Goal: Transaction & Acquisition: Book appointment/travel/reservation

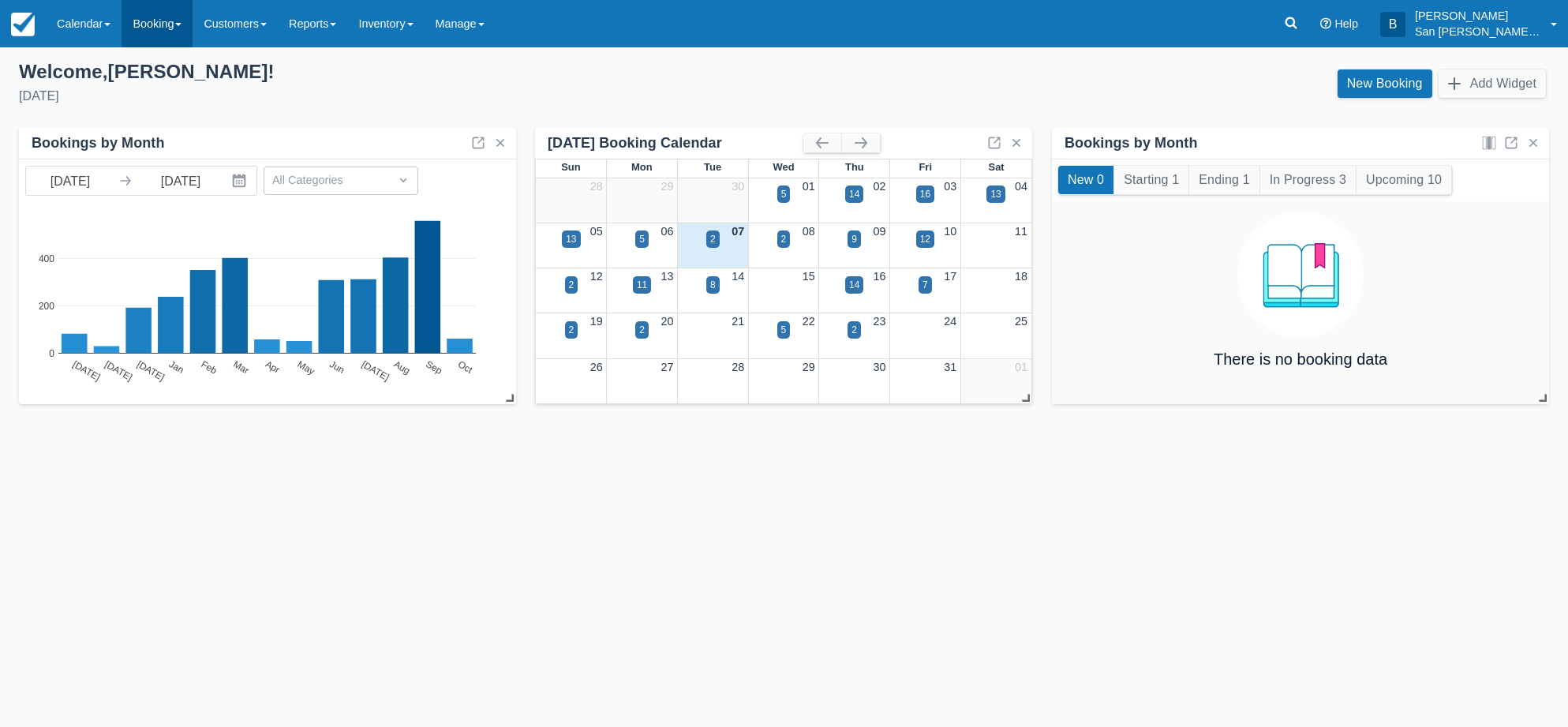
click at [149, 26] on link "Booking" at bounding box center [157, 23] width 71 height 48
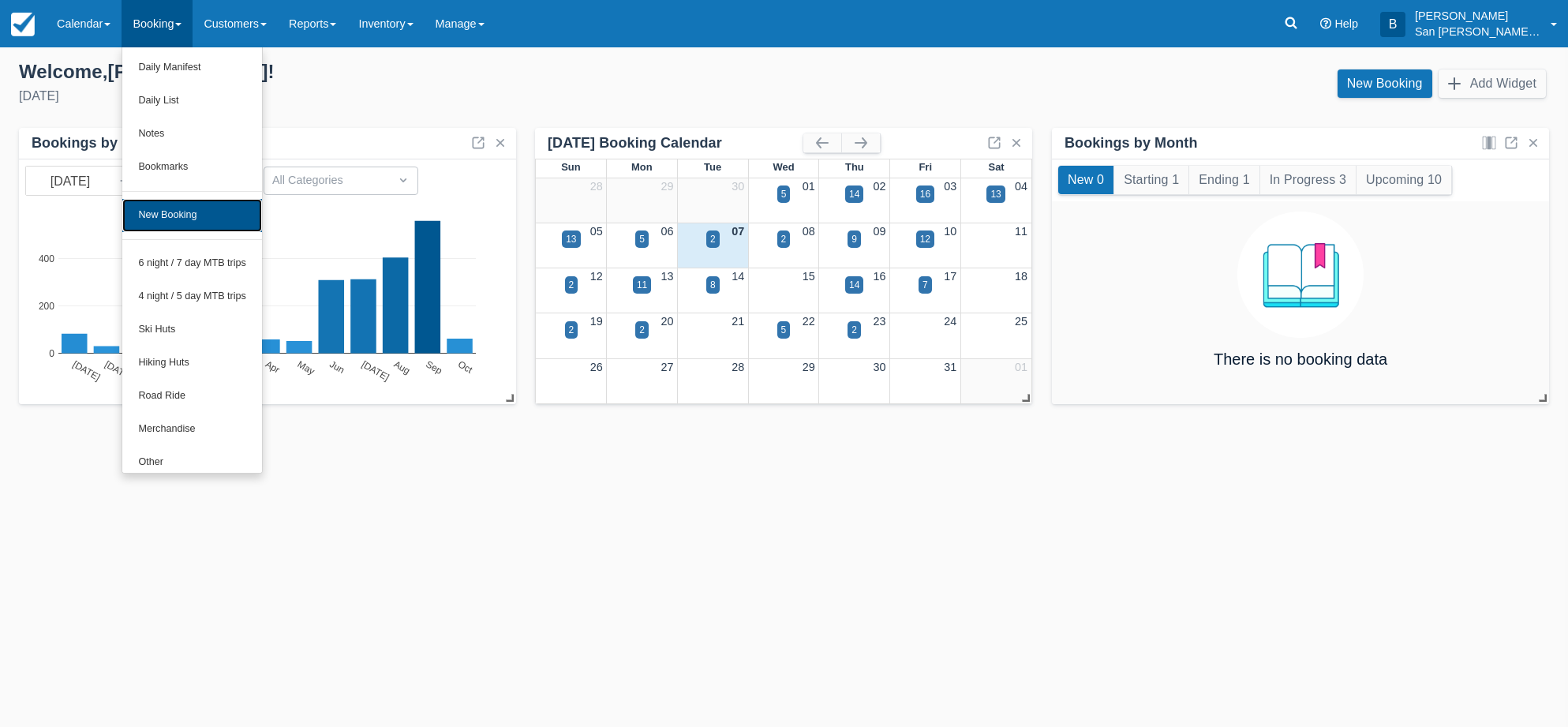
click at [186, 212] on link "New Booking" at bounding box center [192, 215] width 140 height 33
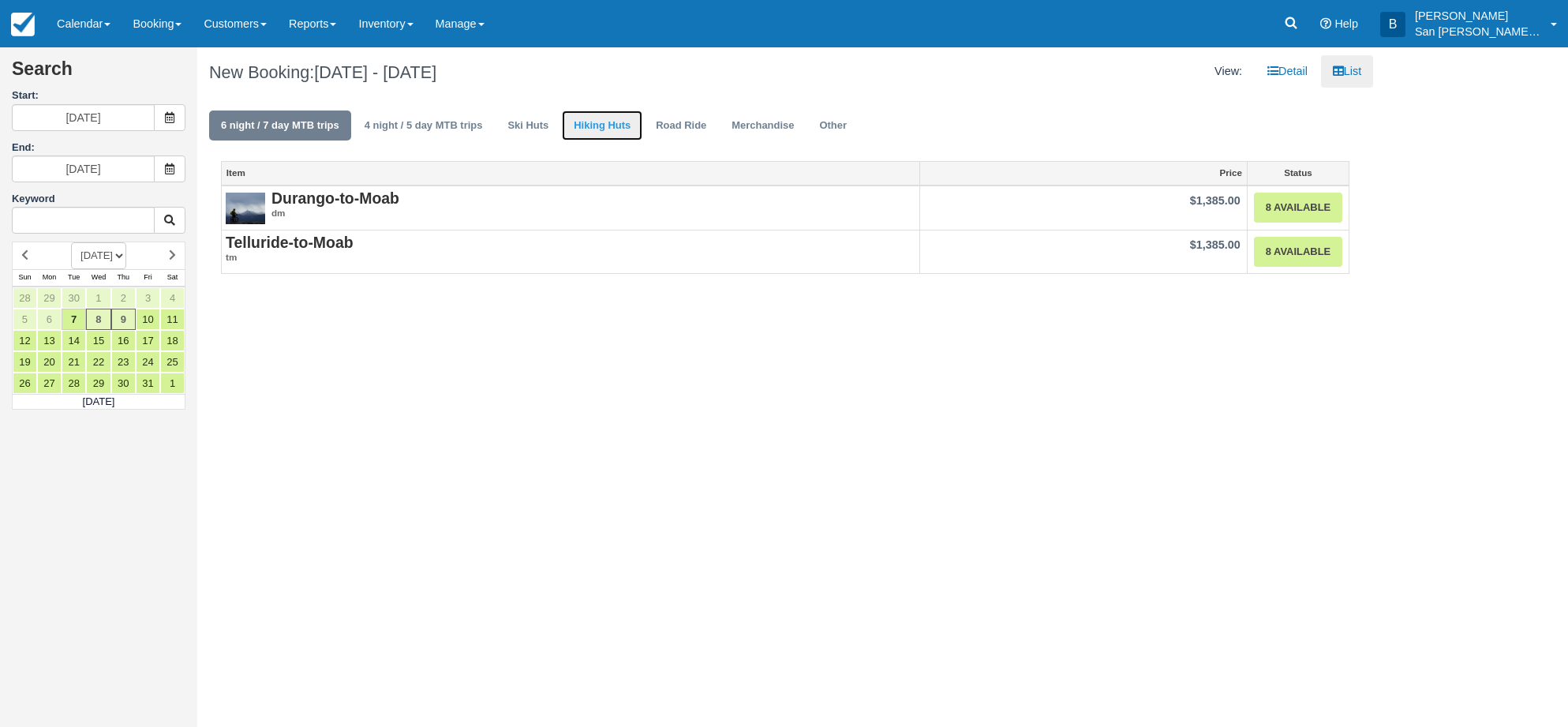
click at [584, 123] on link "Hiking Huts" at bounding box center [602, 126] width 80 height 31
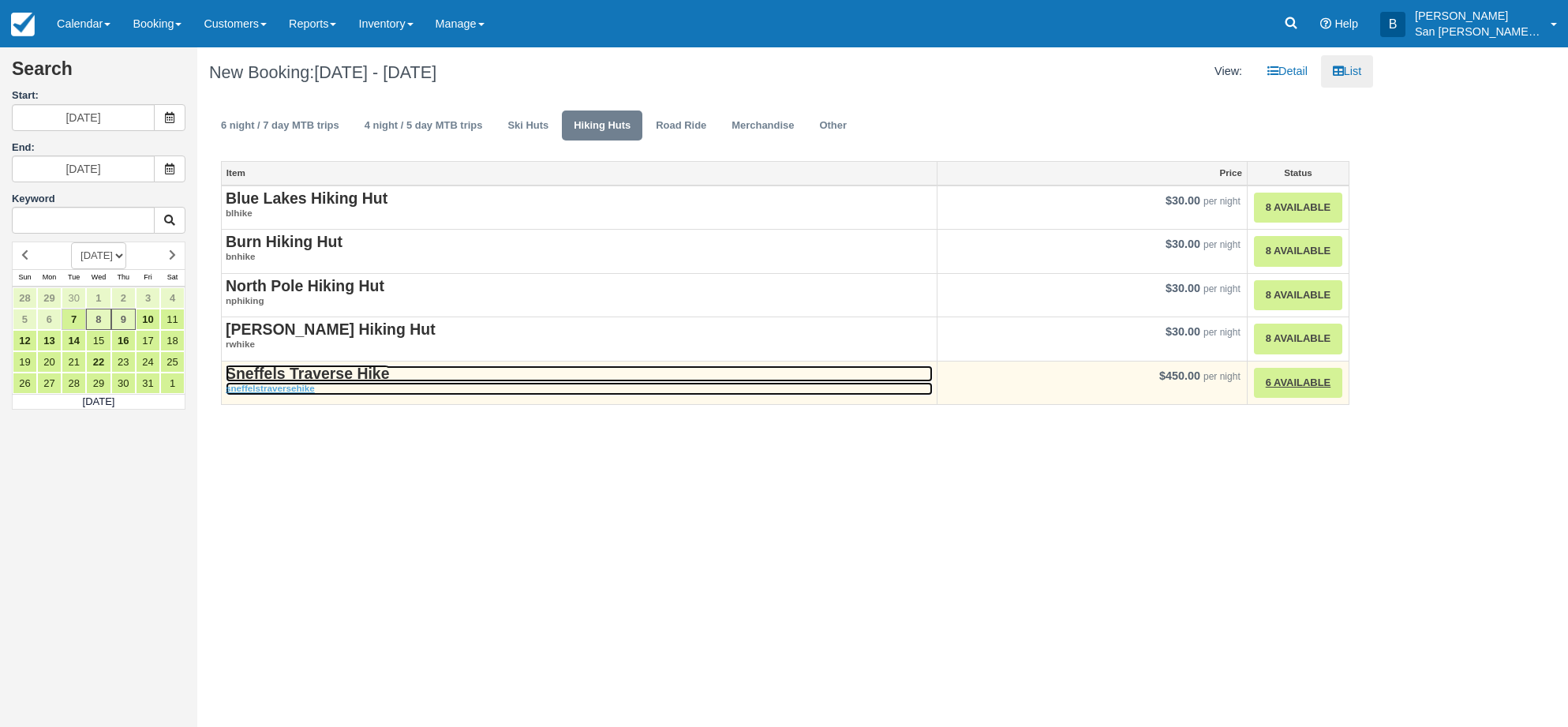
click at [312, 377] on strong "Sneffels Traverse Hike" at bounding box center [307, 373] width 163 height 17
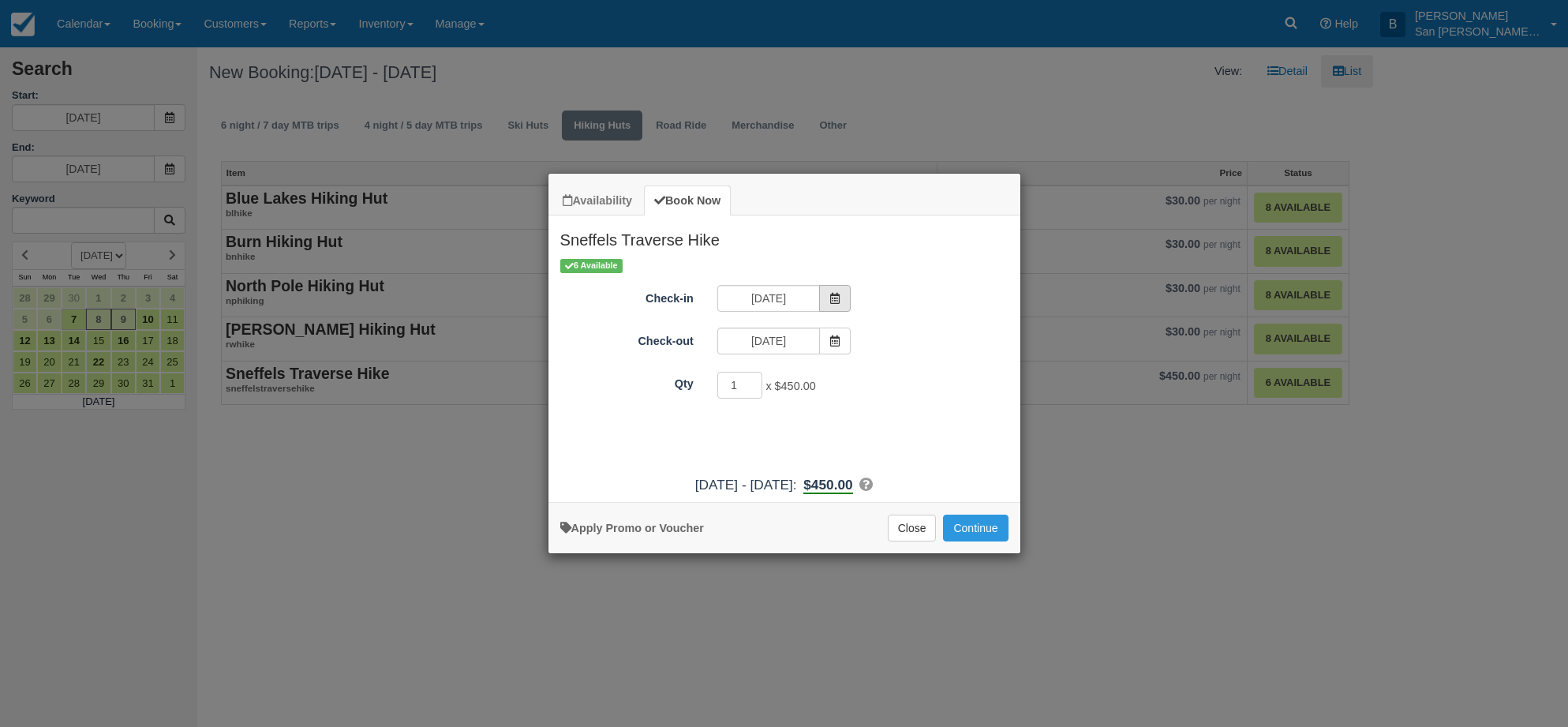
click at [838, 300] on icon "Item Modal" at bounding box center [835, 298] width 11 height 11
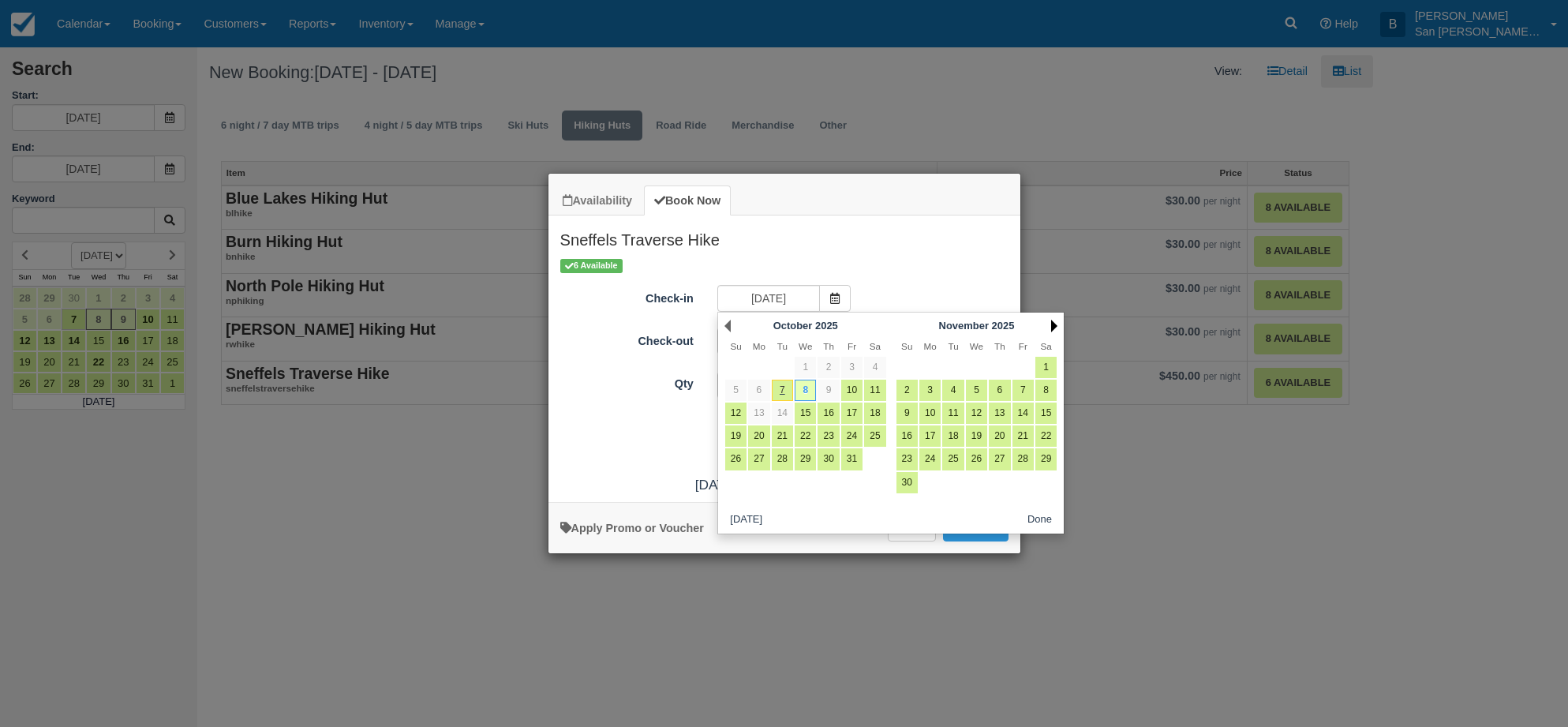
click at [1053, 327] on link "Next" at bounding box center [1054, 326] width 6 height 13
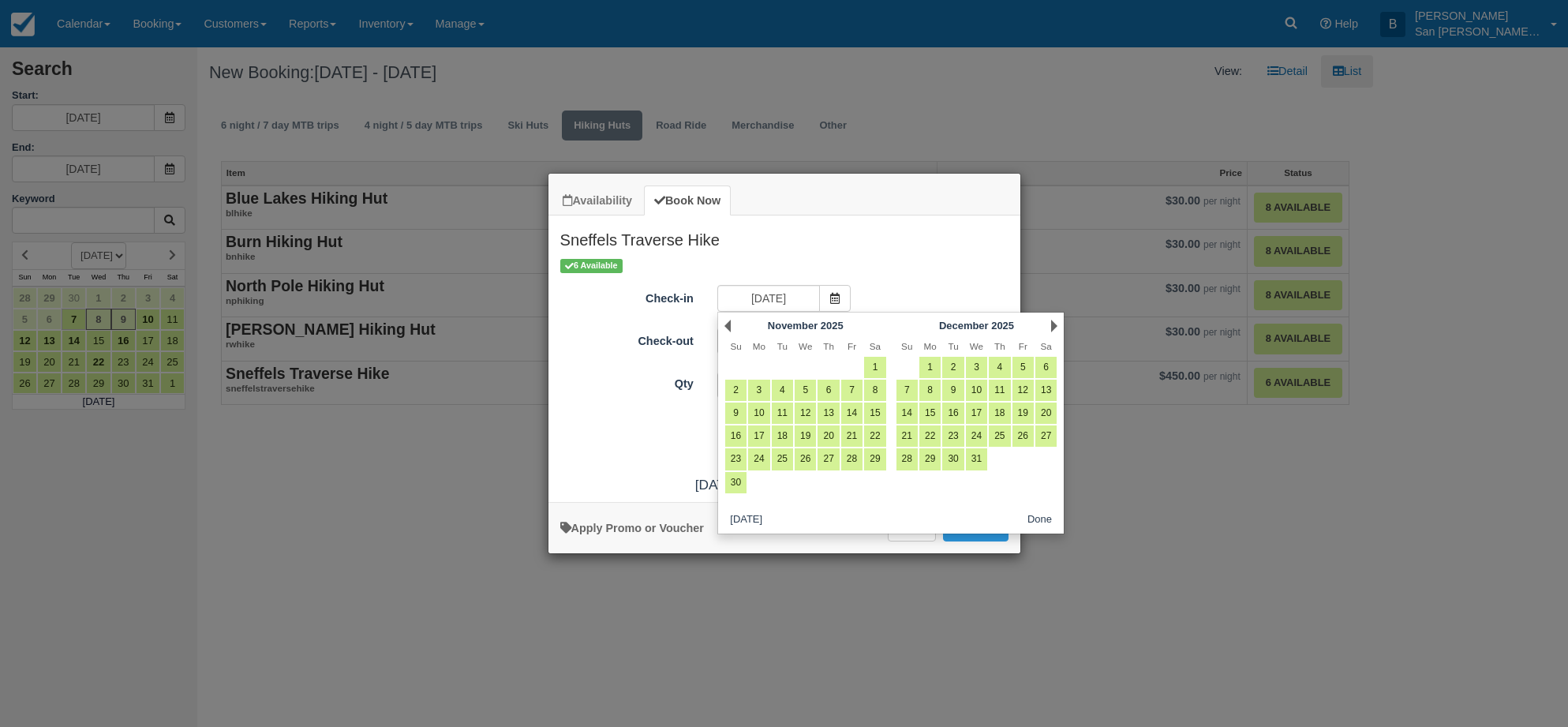
click at [1053, 326] on link "Next" at bounding box center [1054, 326] width 6 height 13
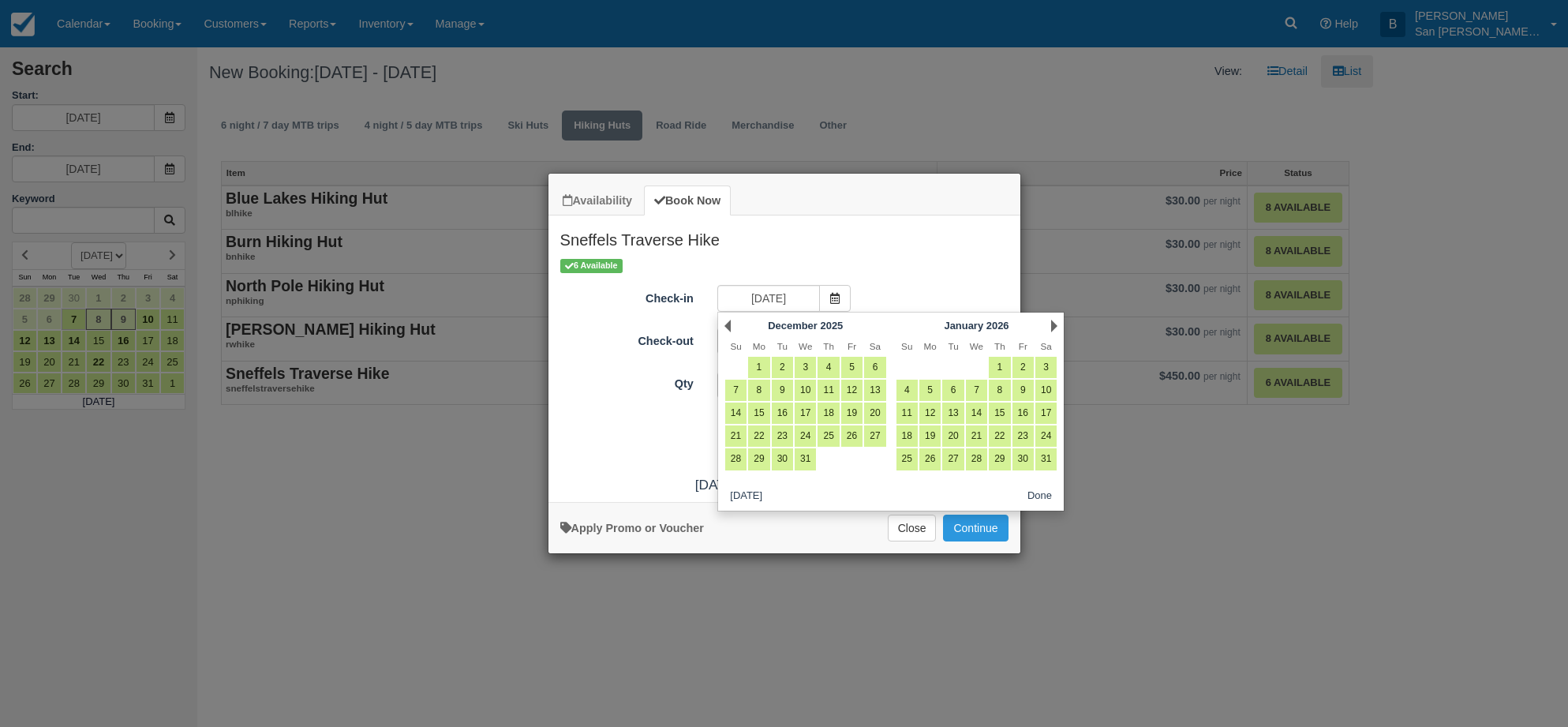
click at [1053, 326] on link "Next" at bounding box center [1054, 326] width 6 height 13
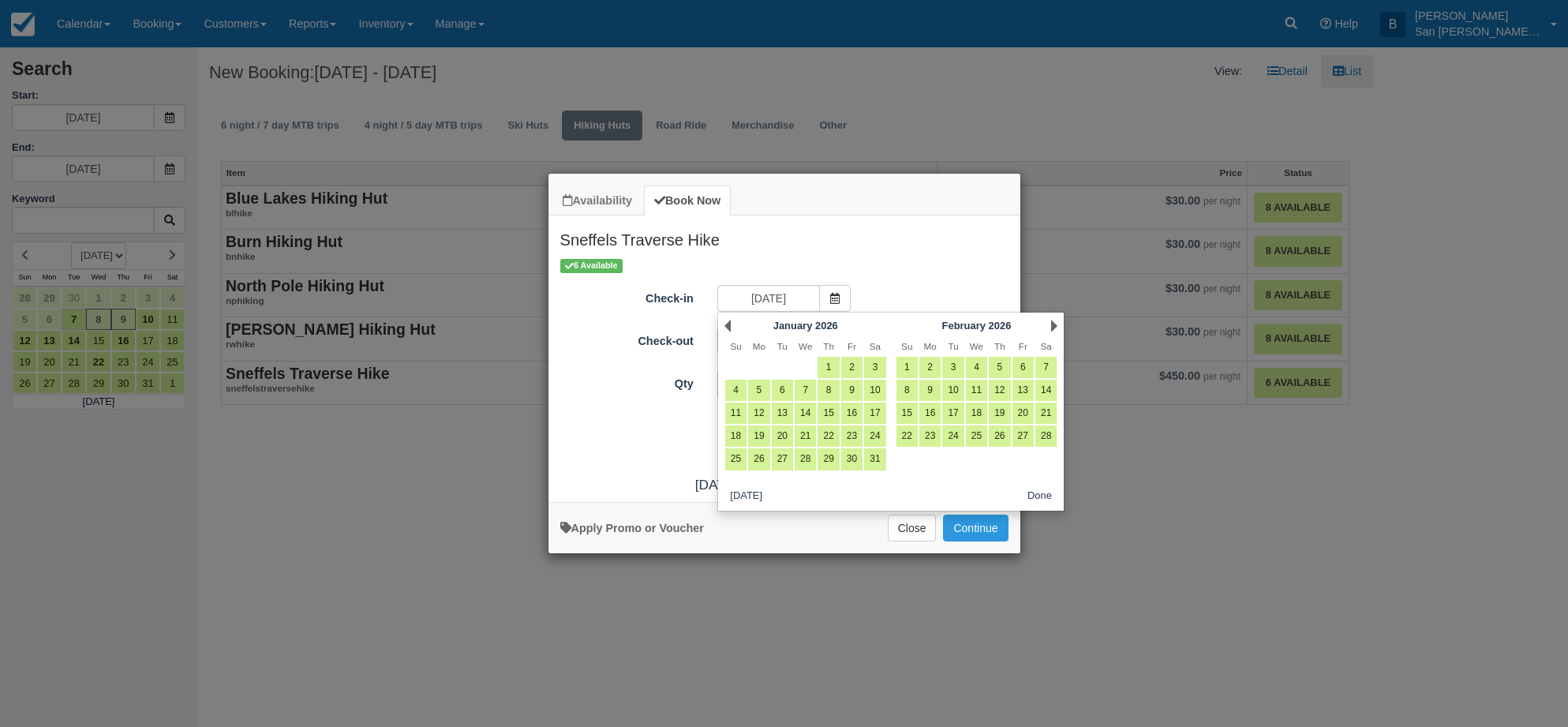
click at [1053, 326] on link "Next" at bounding box center [1054, 326] width 6 height 13
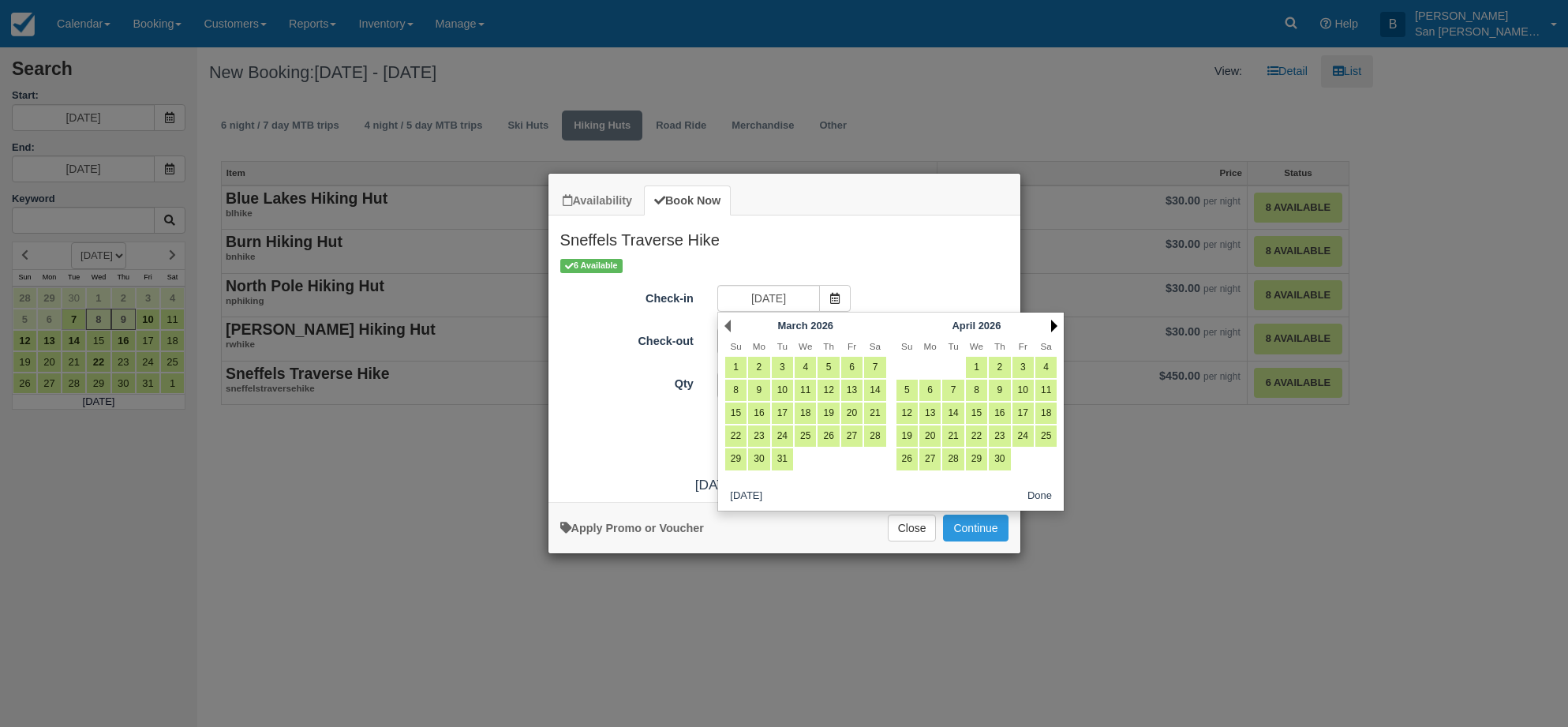
click at [1053, 327] on link "Next" at bounding box center [1054, 326] width 6 height 13
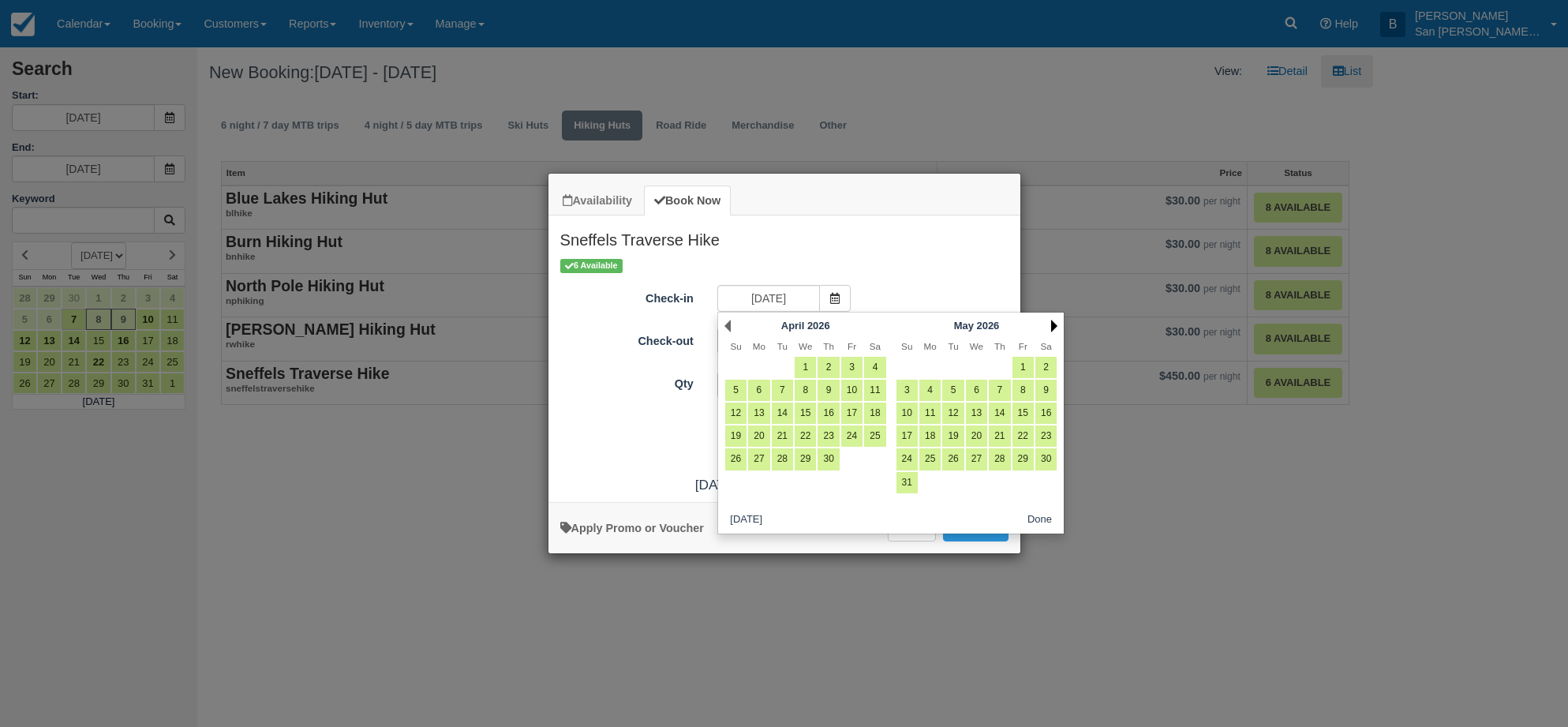
click at [1053, 328] on link "Next" at bounding box center [1054, 326] width 6 height 13
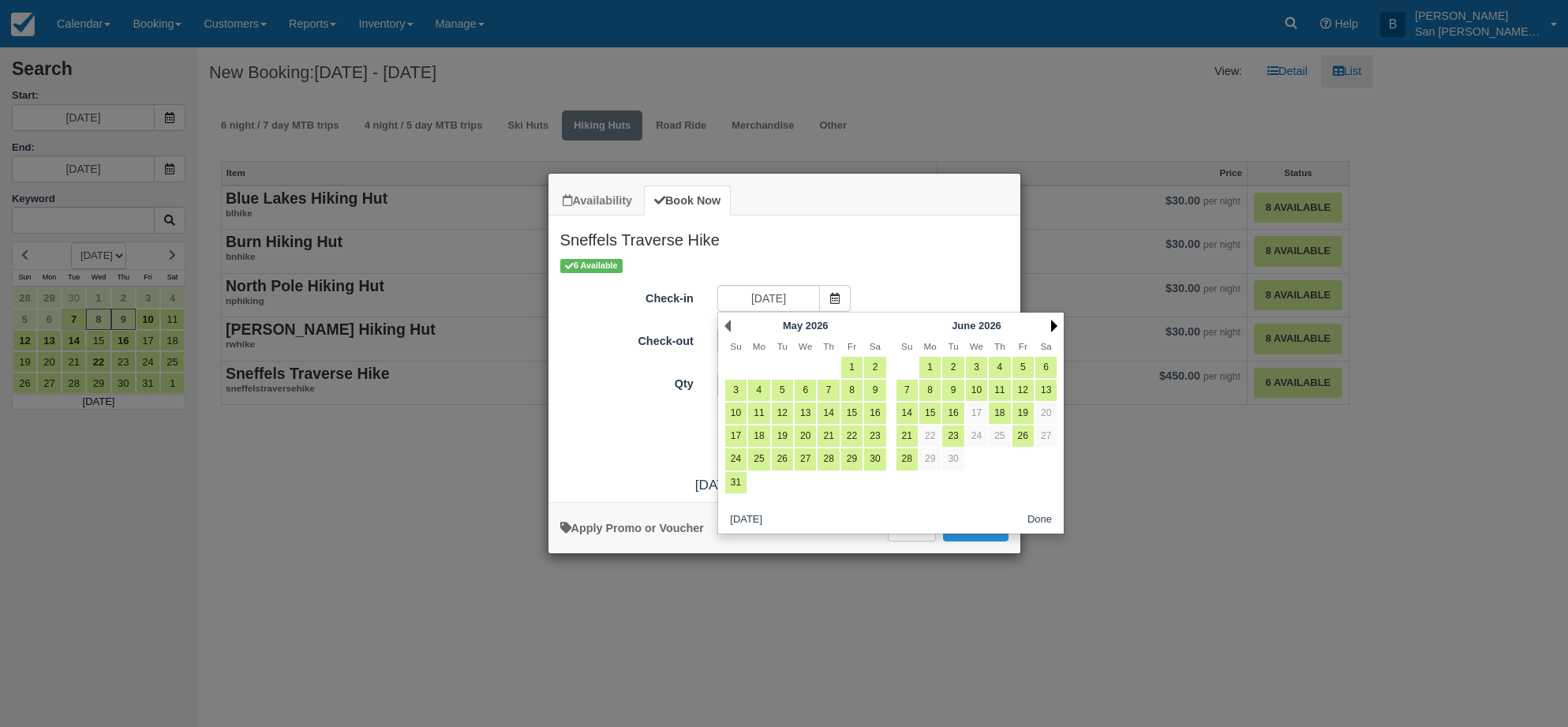
click at [1053, 327] on link "Next" at bounding box center [1054, 326] width 6 height 13
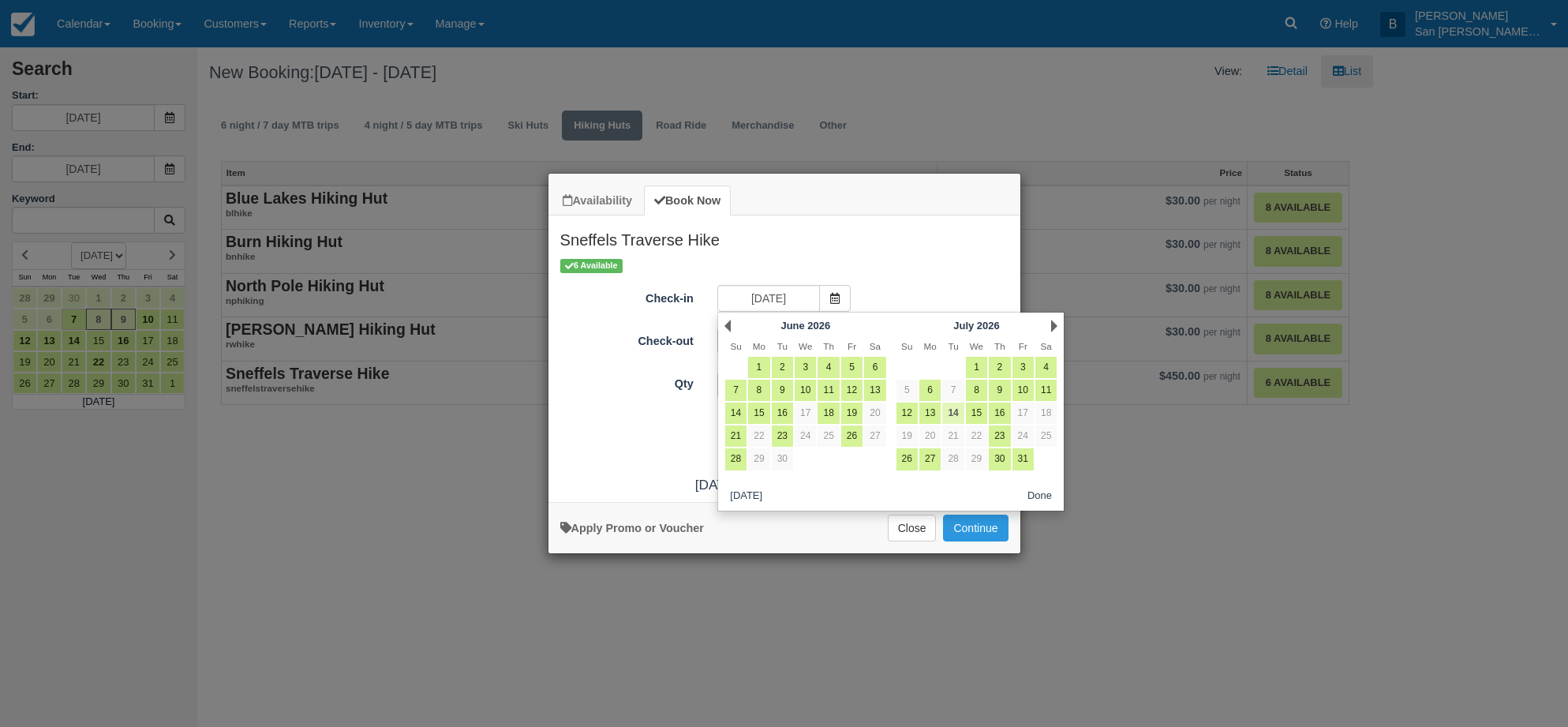
click at [954, 410] on link "14" at bounding box center [953, 413] width 22 height 22
type input "07/14/26"
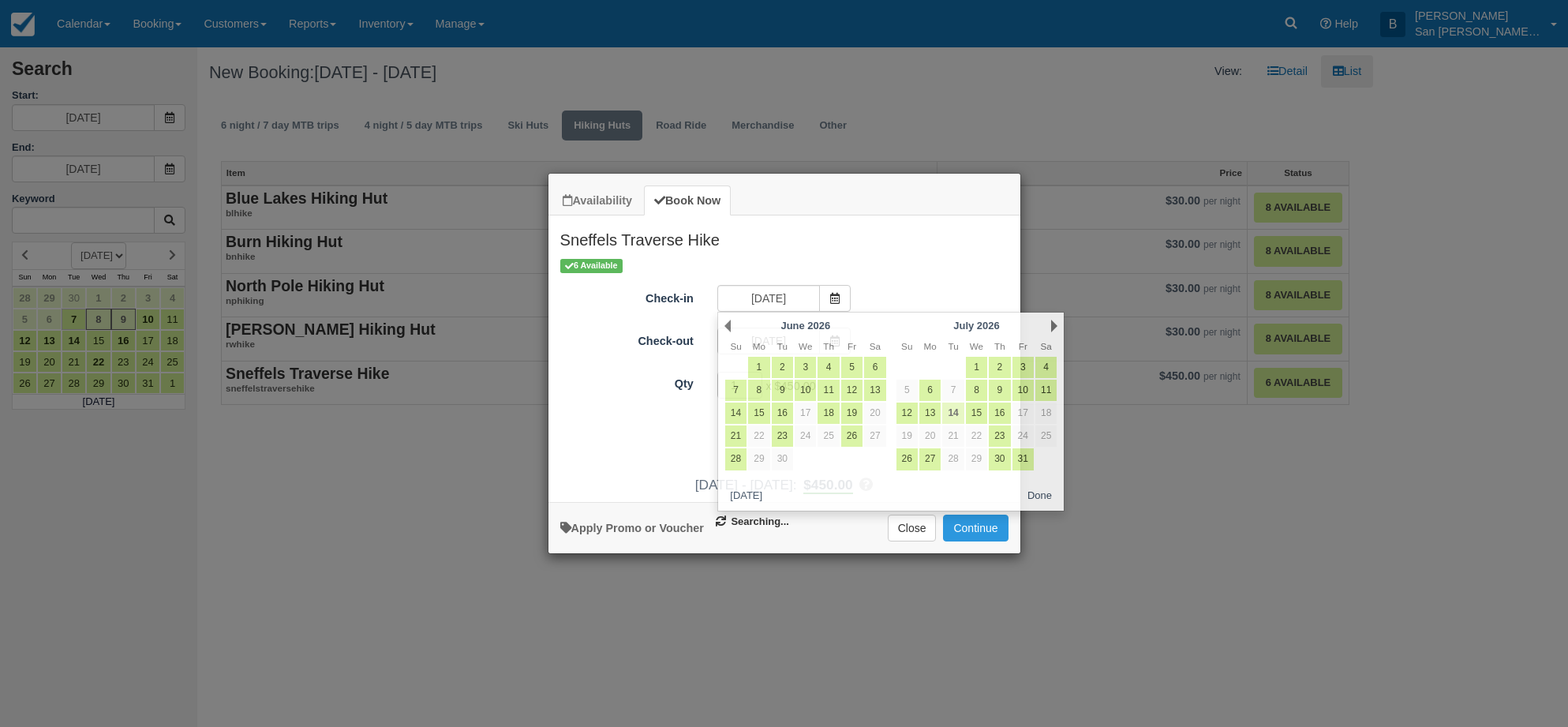
type input "07/15/26"
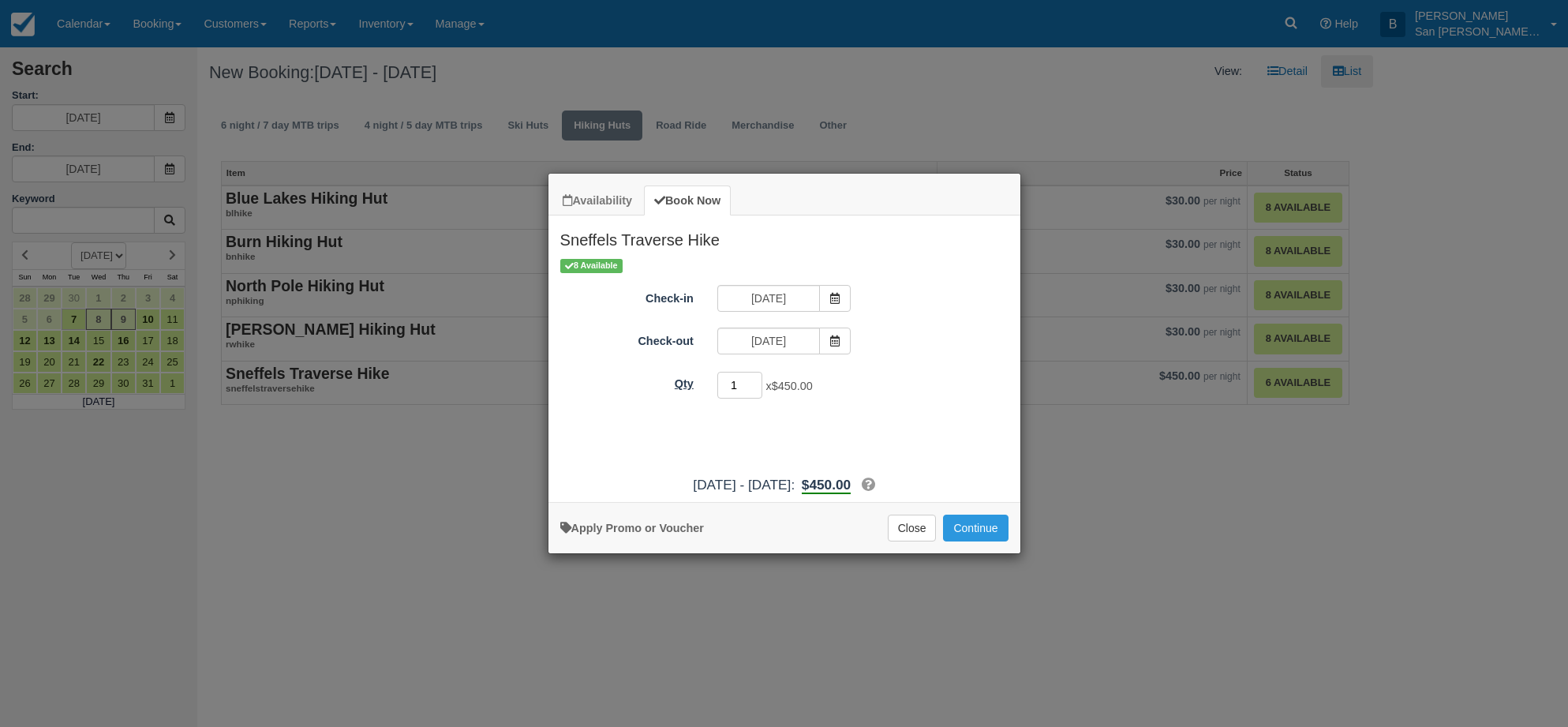
drag, startPoint x: 744, startPoint y: 386, endPoint x: 701, endPoint y: 387, distance: 43.0
click at [701, 387] on div "Qty 1 x $450.00 Required." at bounding box center [784, 386] width 472 height 31
type input "5"
click at [980, 527] on button "Continue" at bounding box center [975, 528] width 65 height 27
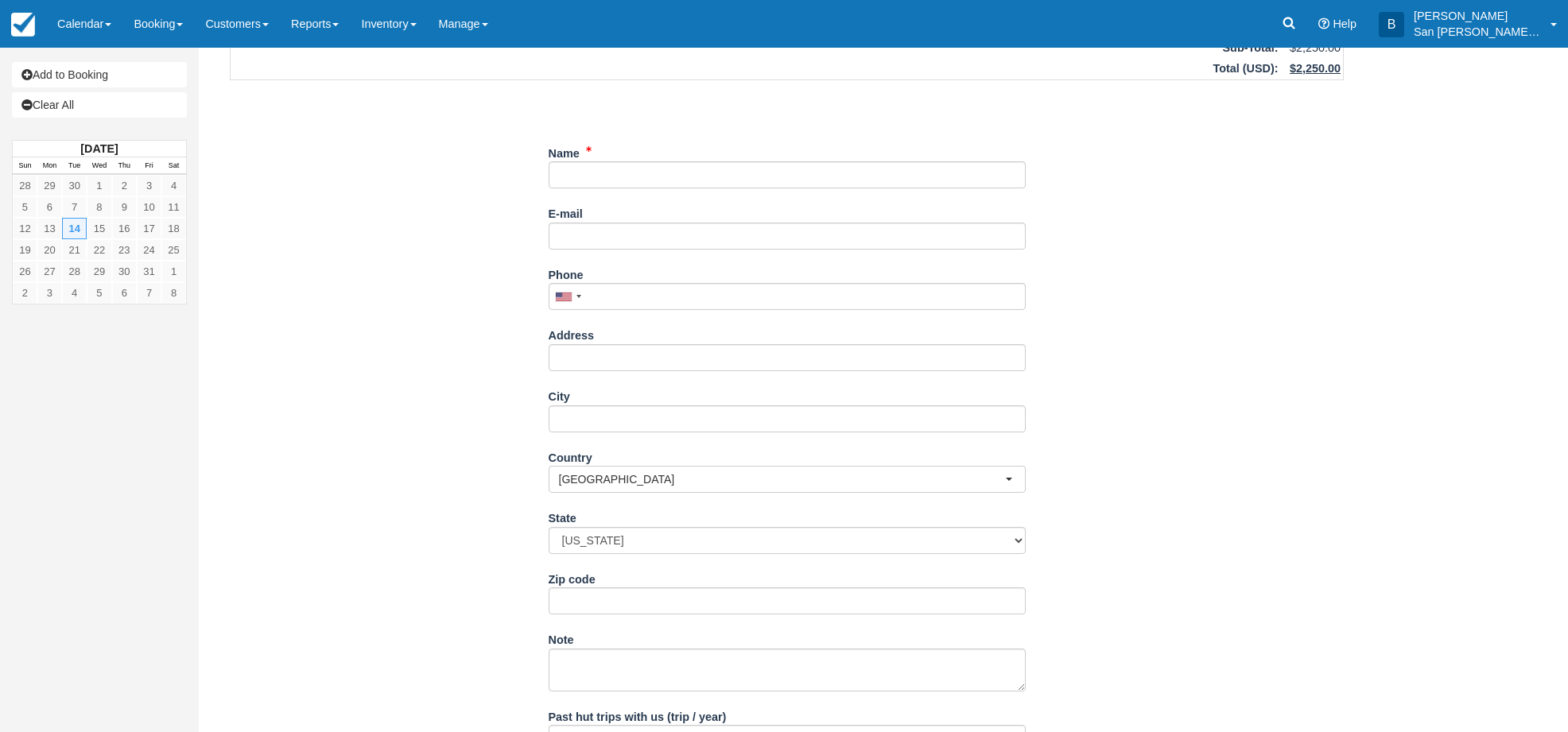
scroll to position [159, 0]
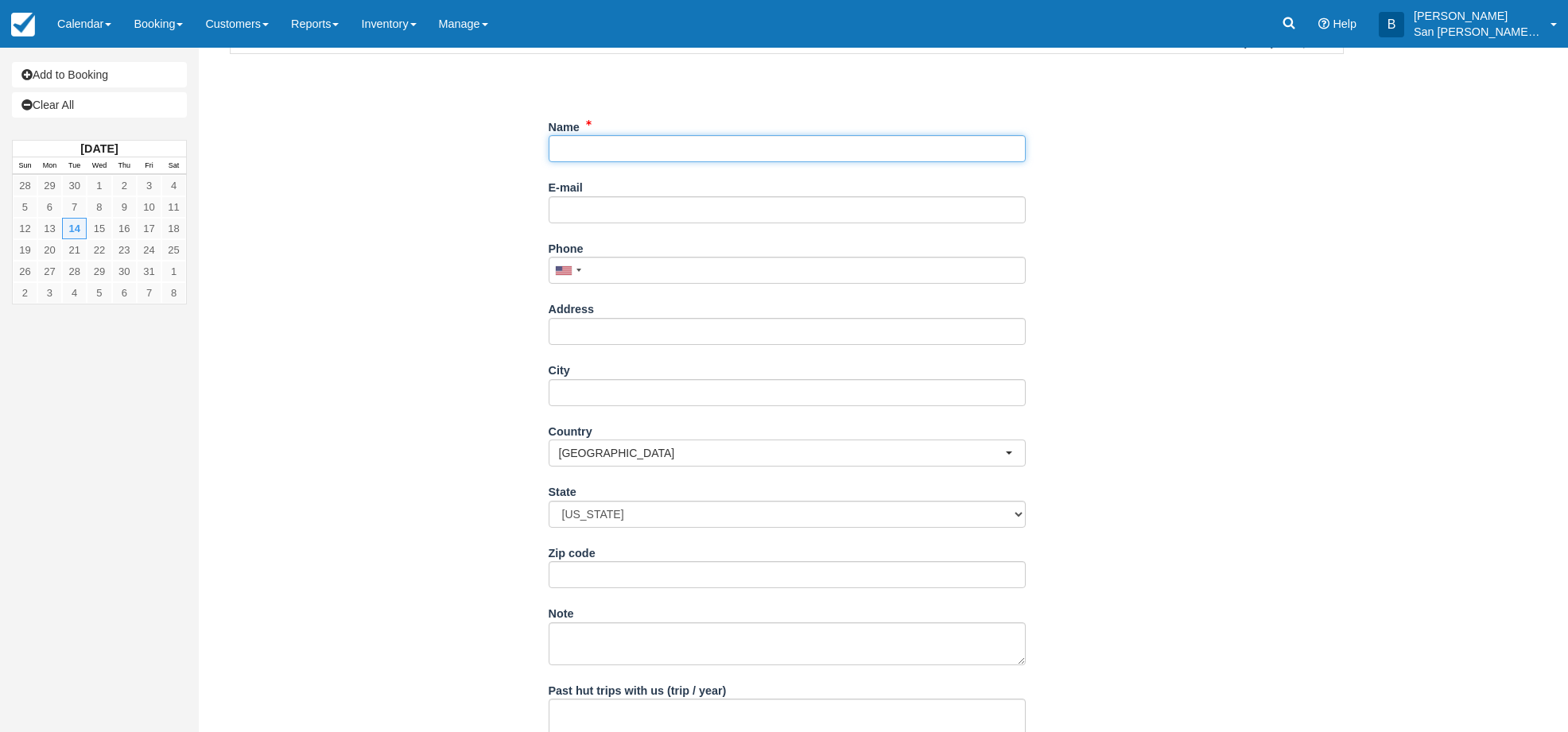
click at [599, 146] on input "Name" at bounding box center [788, 149] width 477 height 27
type input "[PERSON_NAME]"
click at [594, 201] on input "E-mail" at bounding box center [788, 210] width 477 height 27
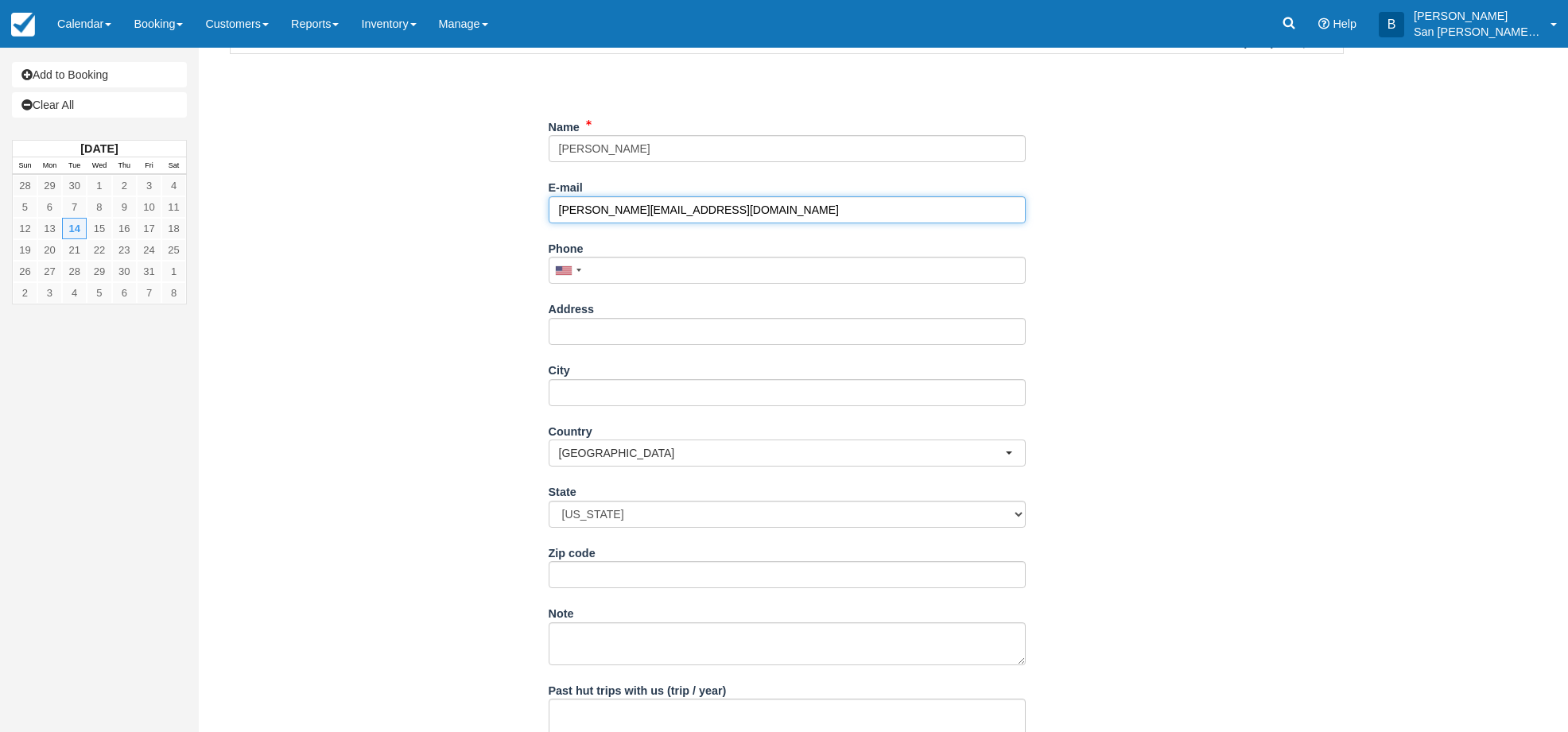
type input "rebecca.anderson323@gmail.com"
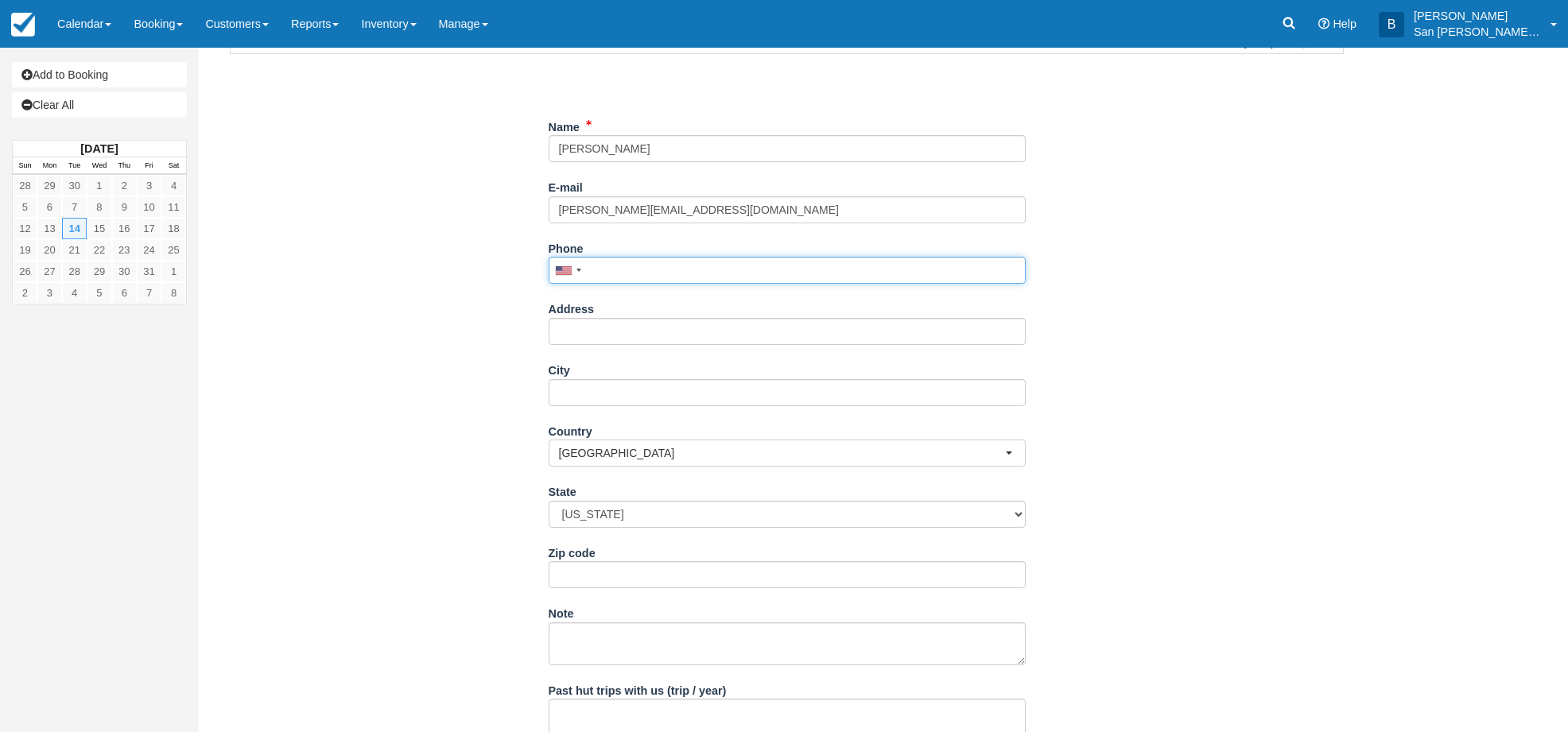
click at [656, 261] on input "Phone" at bounding box center [788, 270] width 477 height 27
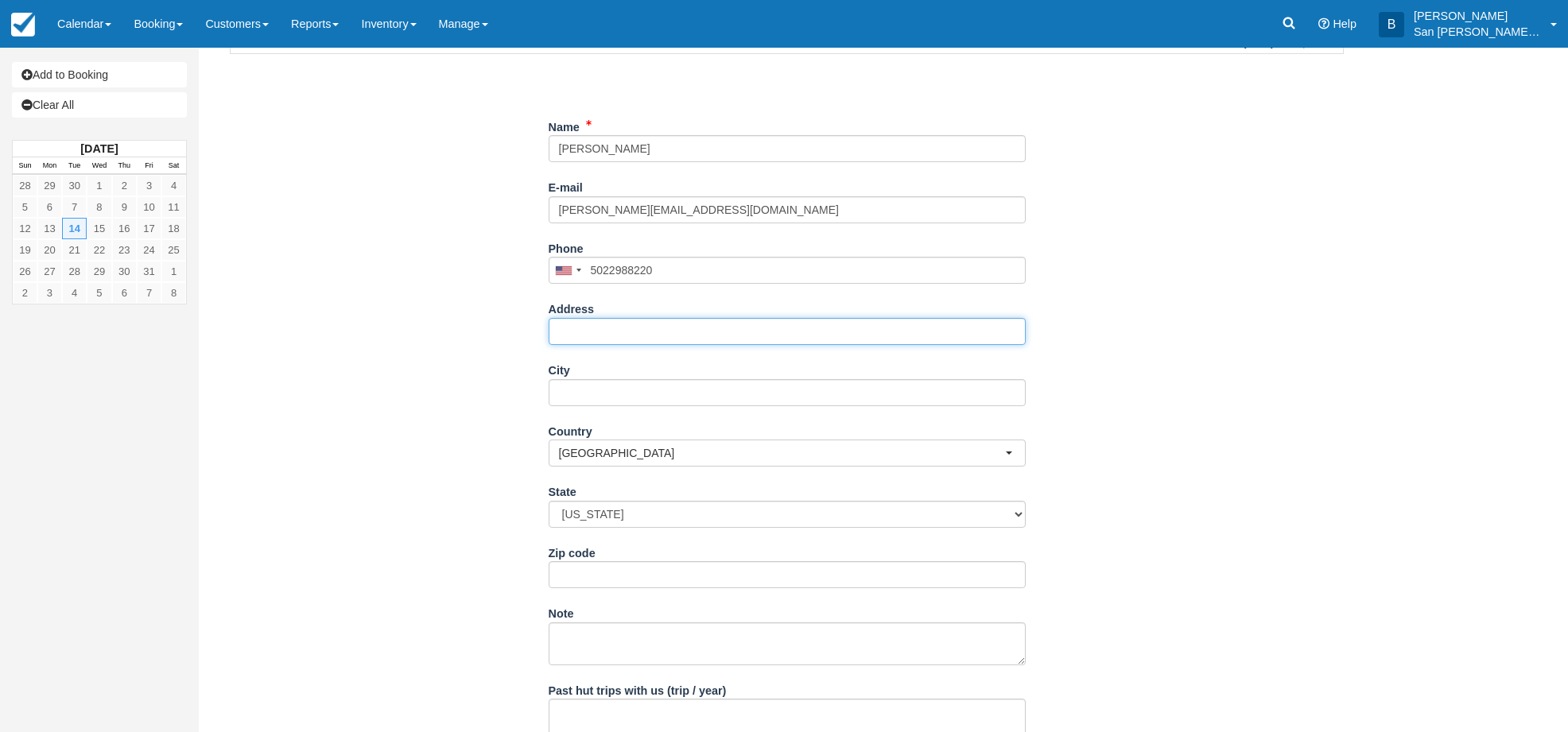
type input "(502) 298-8220"
click at [646, 335] on input "Address" at bounding box center [788, 332] width 477 height 27
type input "3121 Runny Mede Rd"
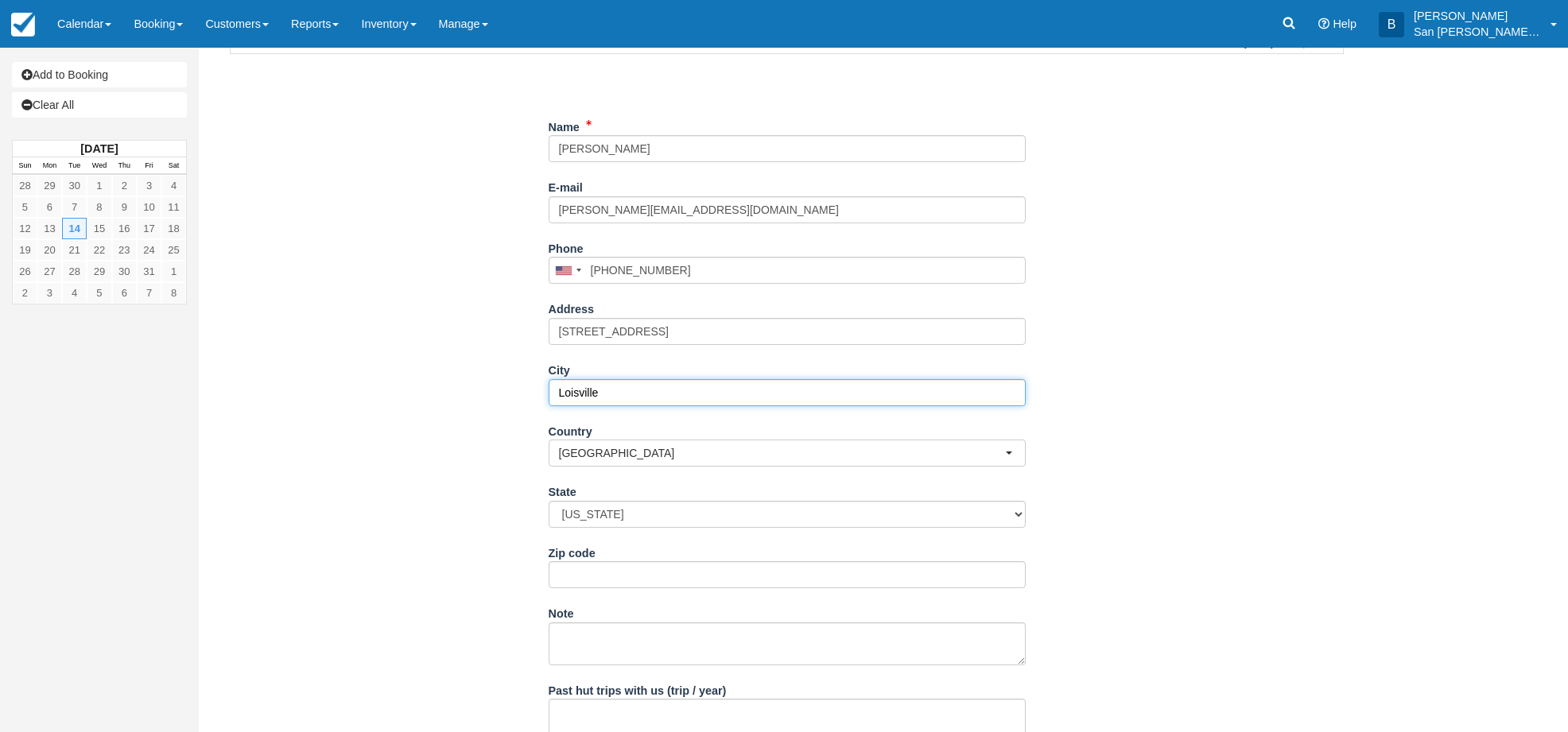
type input "Loisville"
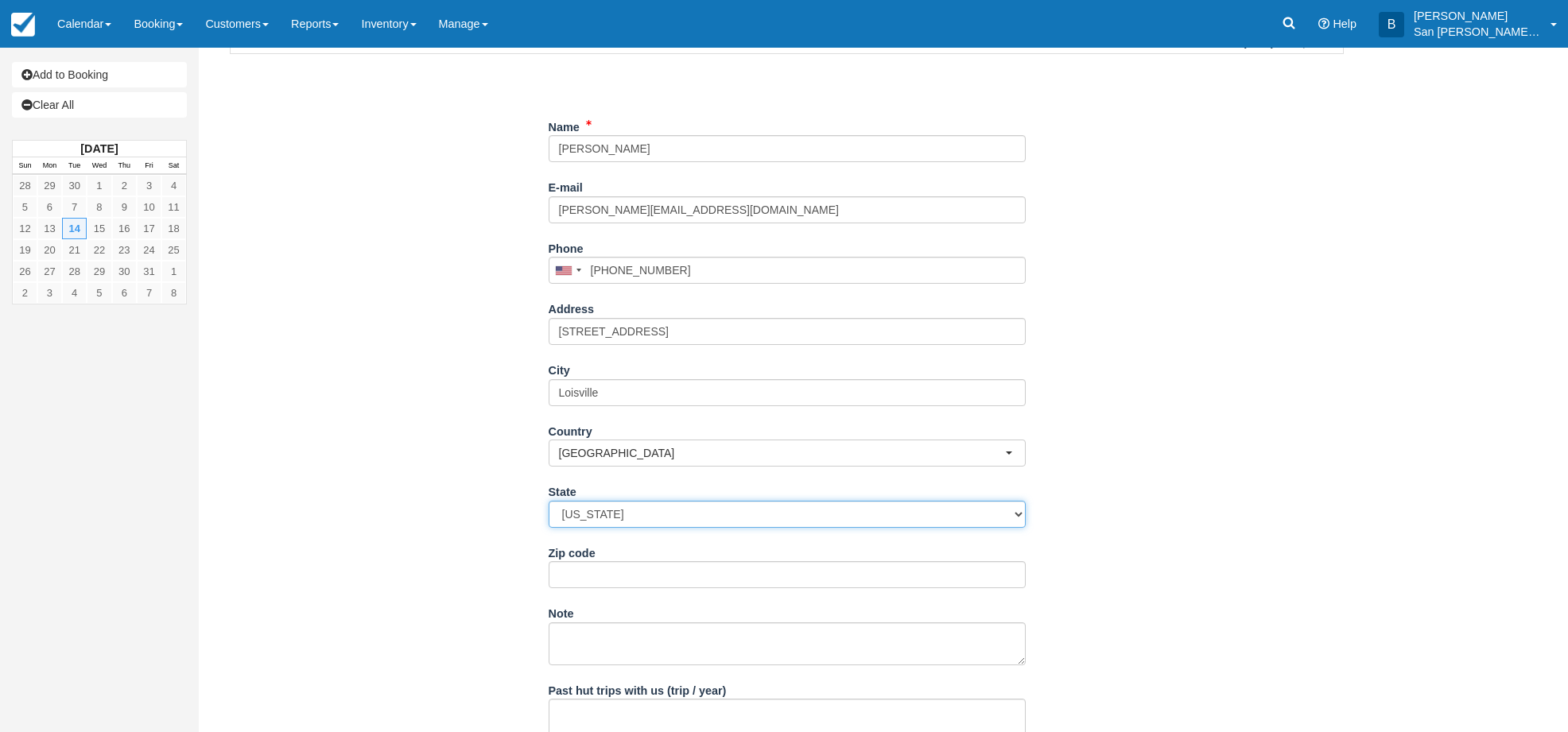
select select "KY"
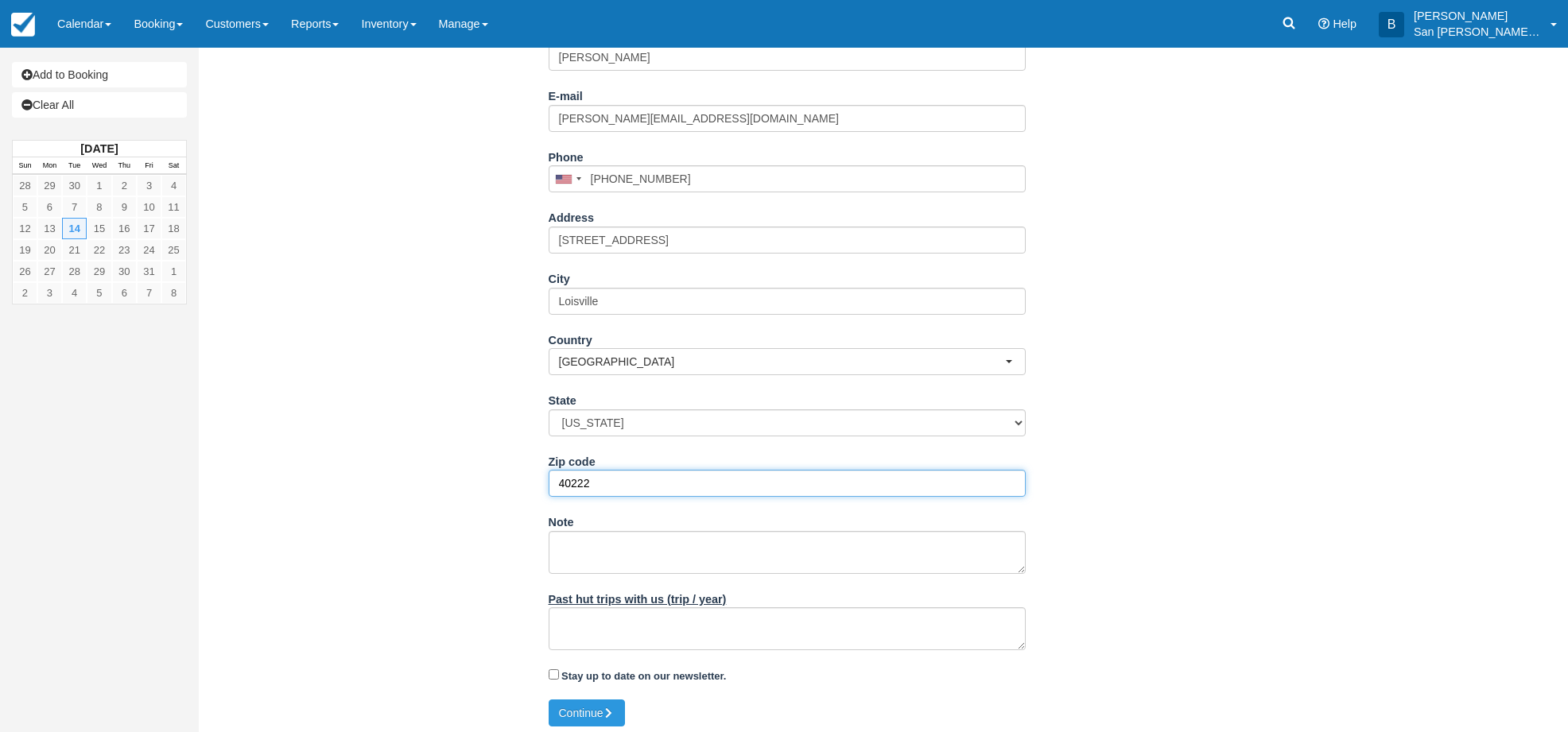
scroll to position [257, 0]
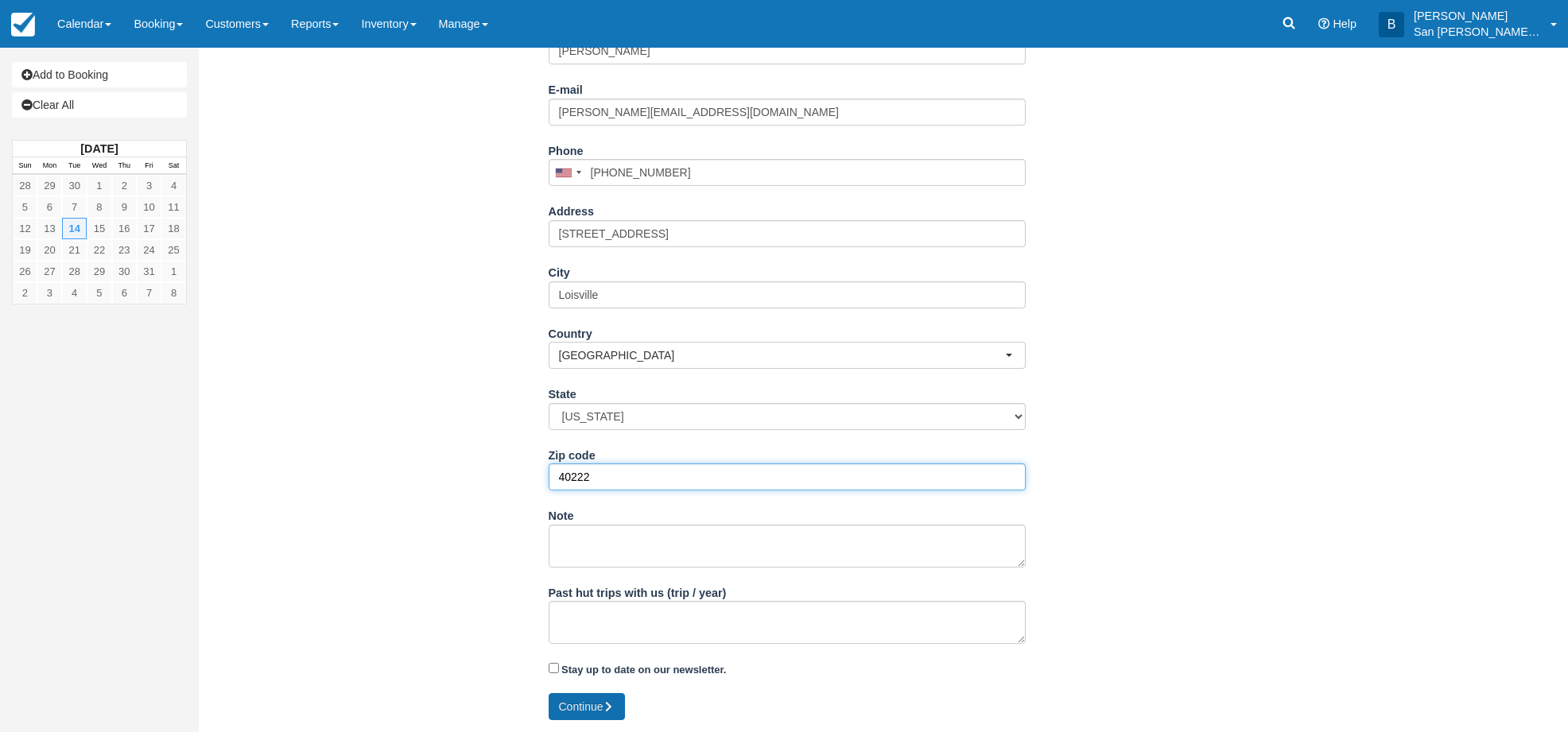
type input "40222"
click at [591, 711] on button "Continue" at bounding box center [587, 707] width 76 height 27
type input "+15022988220"
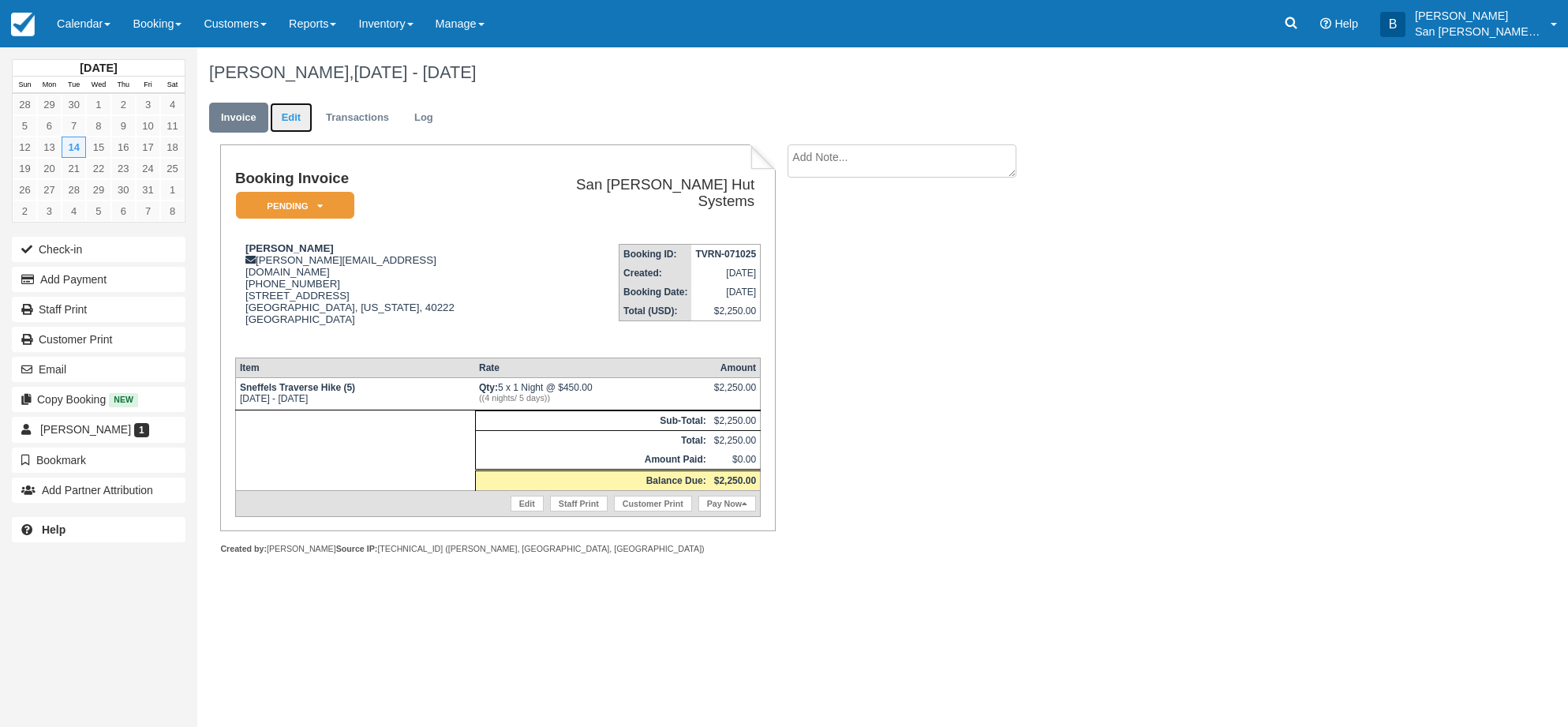
click at [286, 106] on link "Edit" at bounding box center [291, 118] width 42 height 31
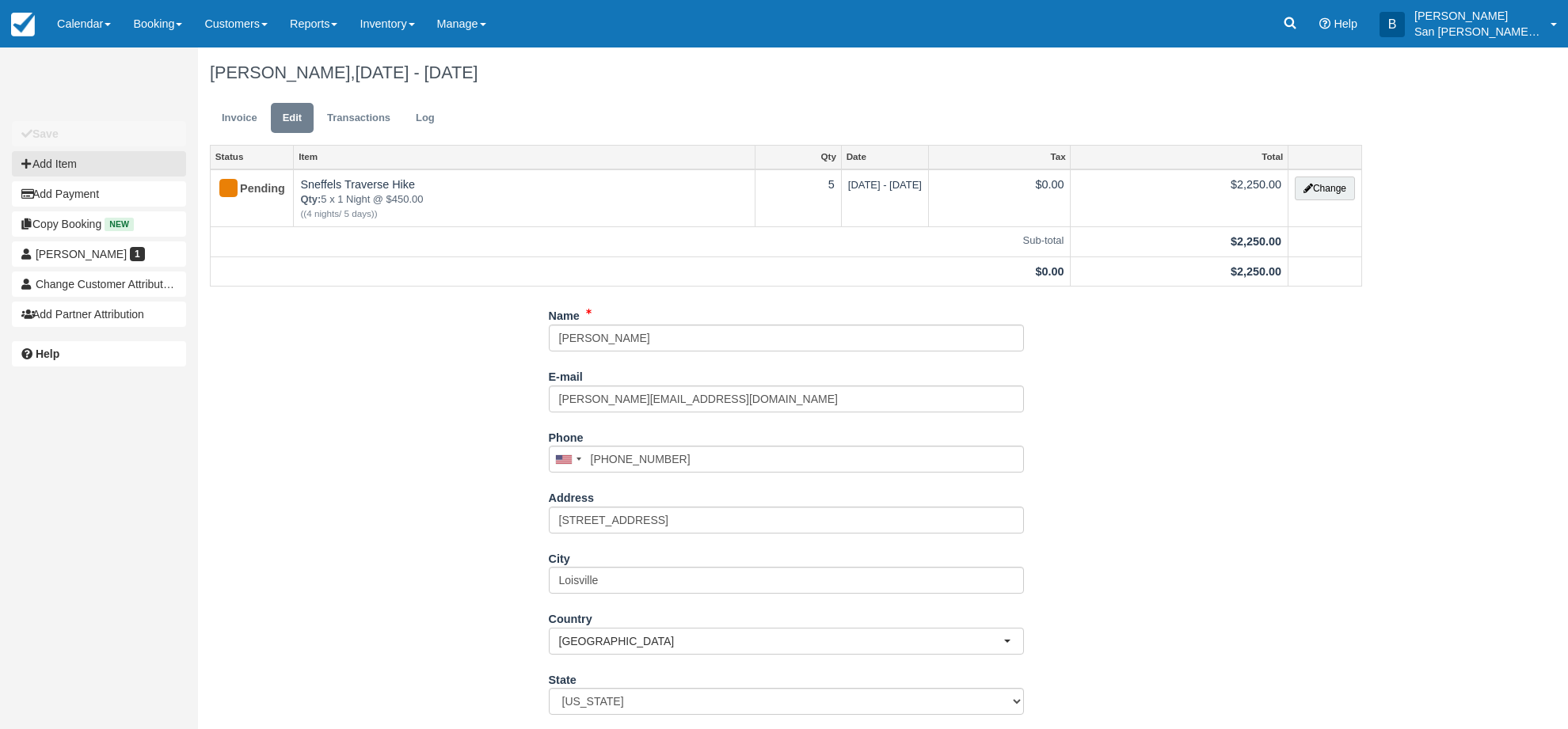
click at [26, 171] on button "Add Item" at bounding box center [99, 164] width 174 height 25
type input "0.00"
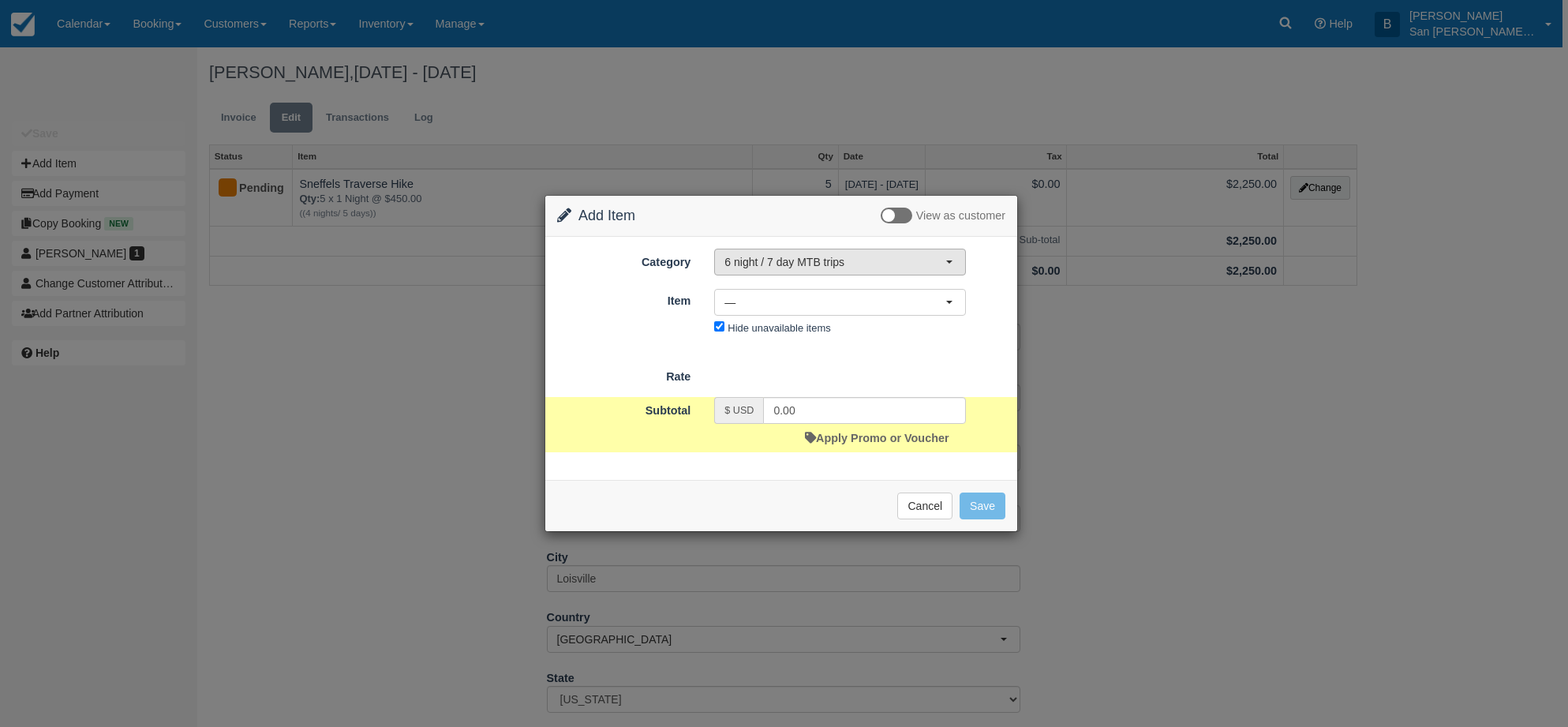
click at [748, 265] on span "6 night / 7 day MTB trips" at bounding box center [834, 262] width 221 height 16
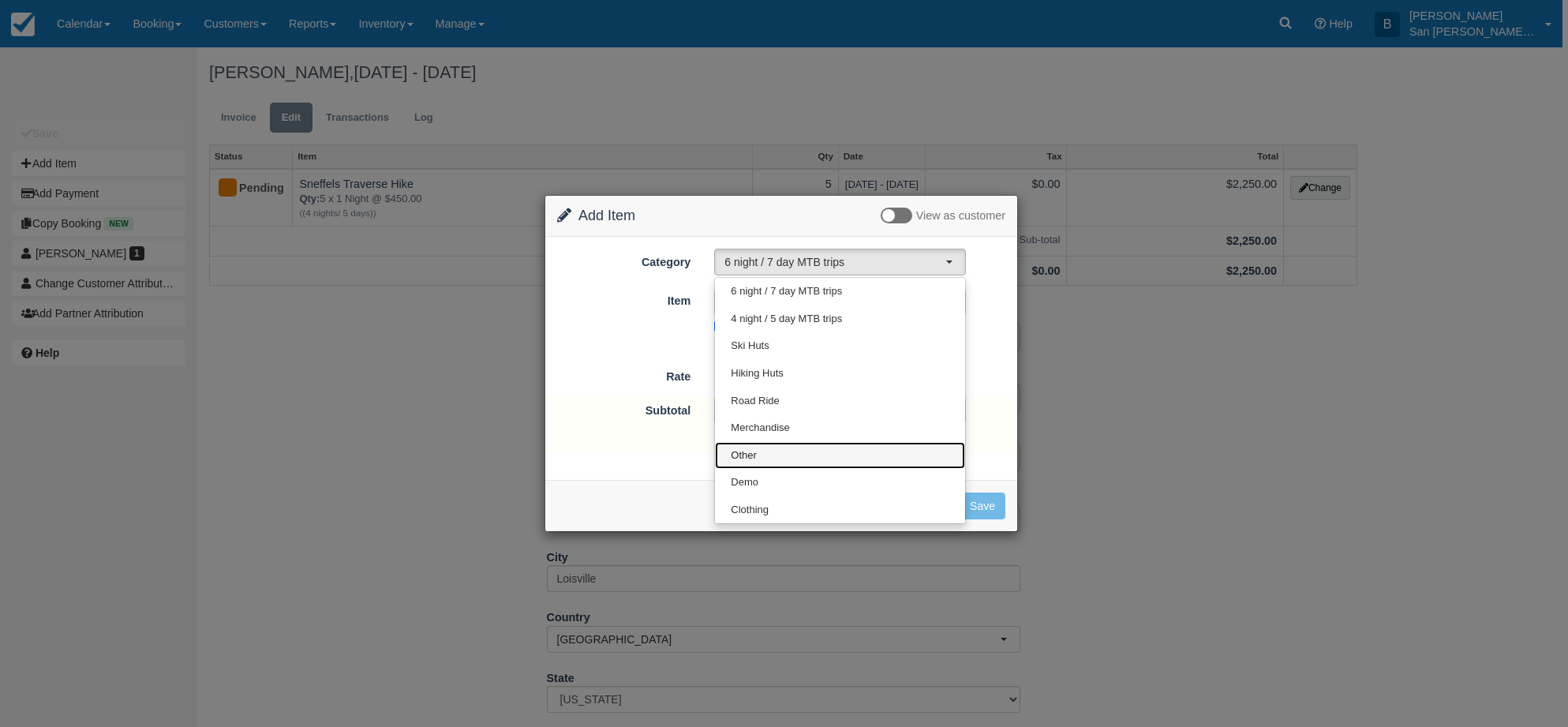
click at [752, 450] on span "Other" at bounding box center [743, 456] width 26 height 15
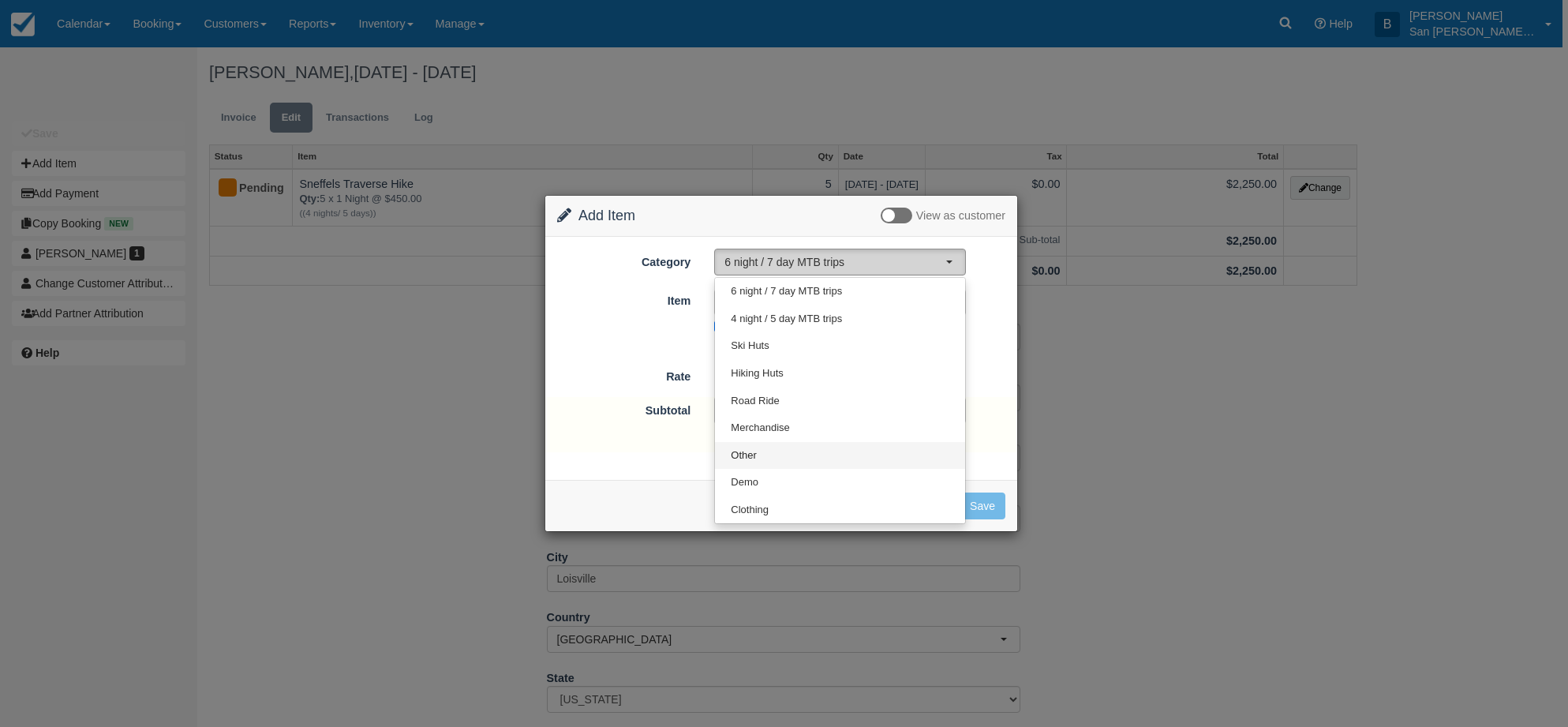
select select "15"
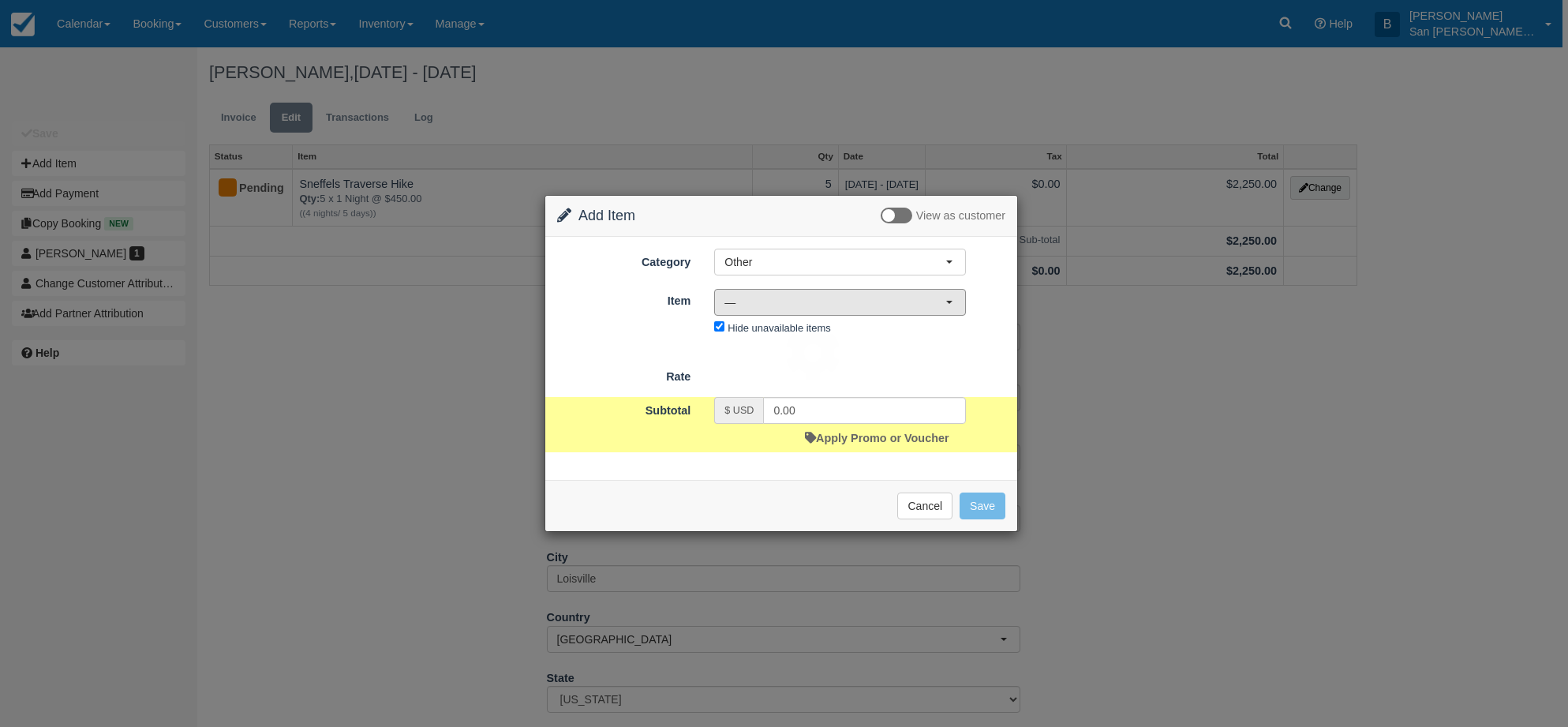
click at [787, 291] on button "—" at bounding box center [840, 303] width 252 height 27
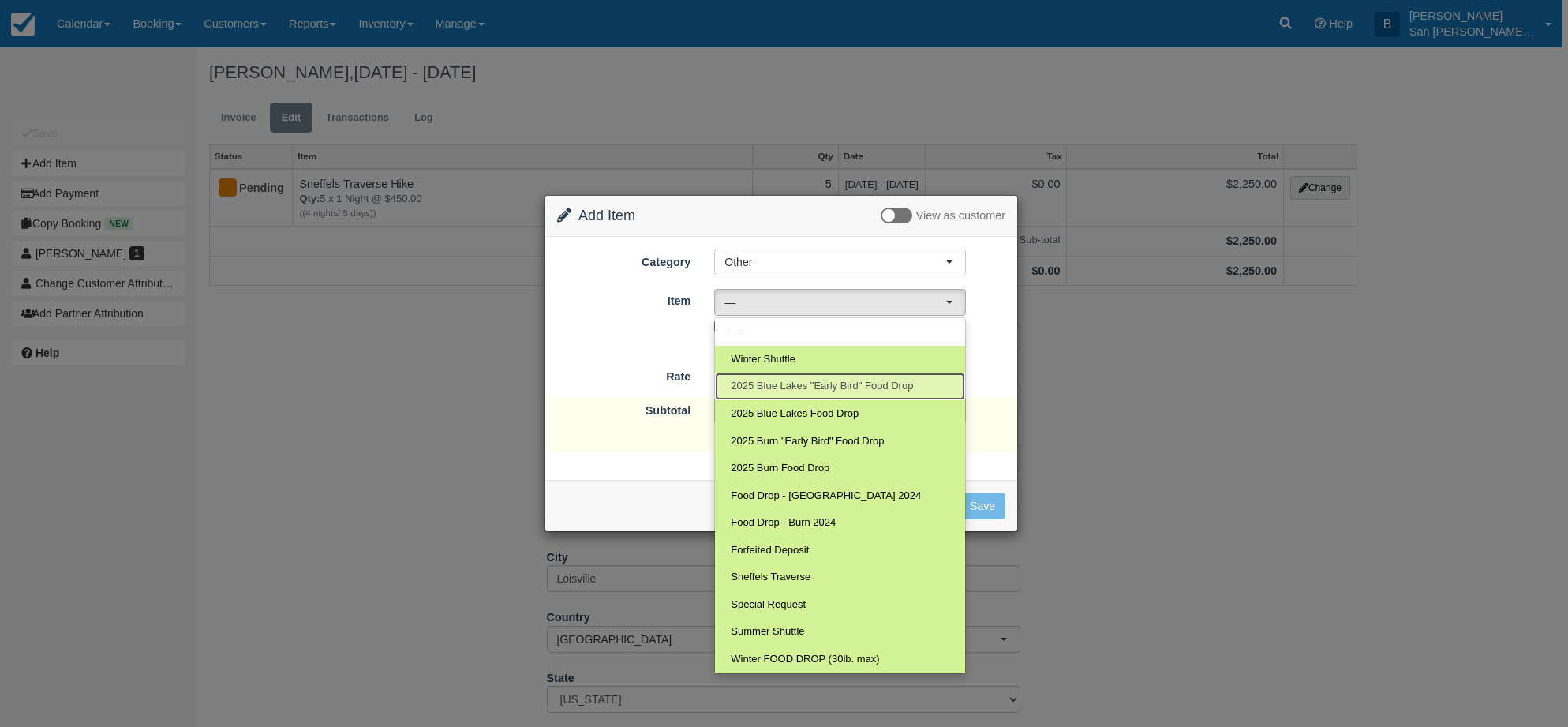
click at [774, 386] on span "2025 Blue Lakes "Early Bird" Food Drop" at bounding box center [821, 386] width 182 height 15
select select "118"
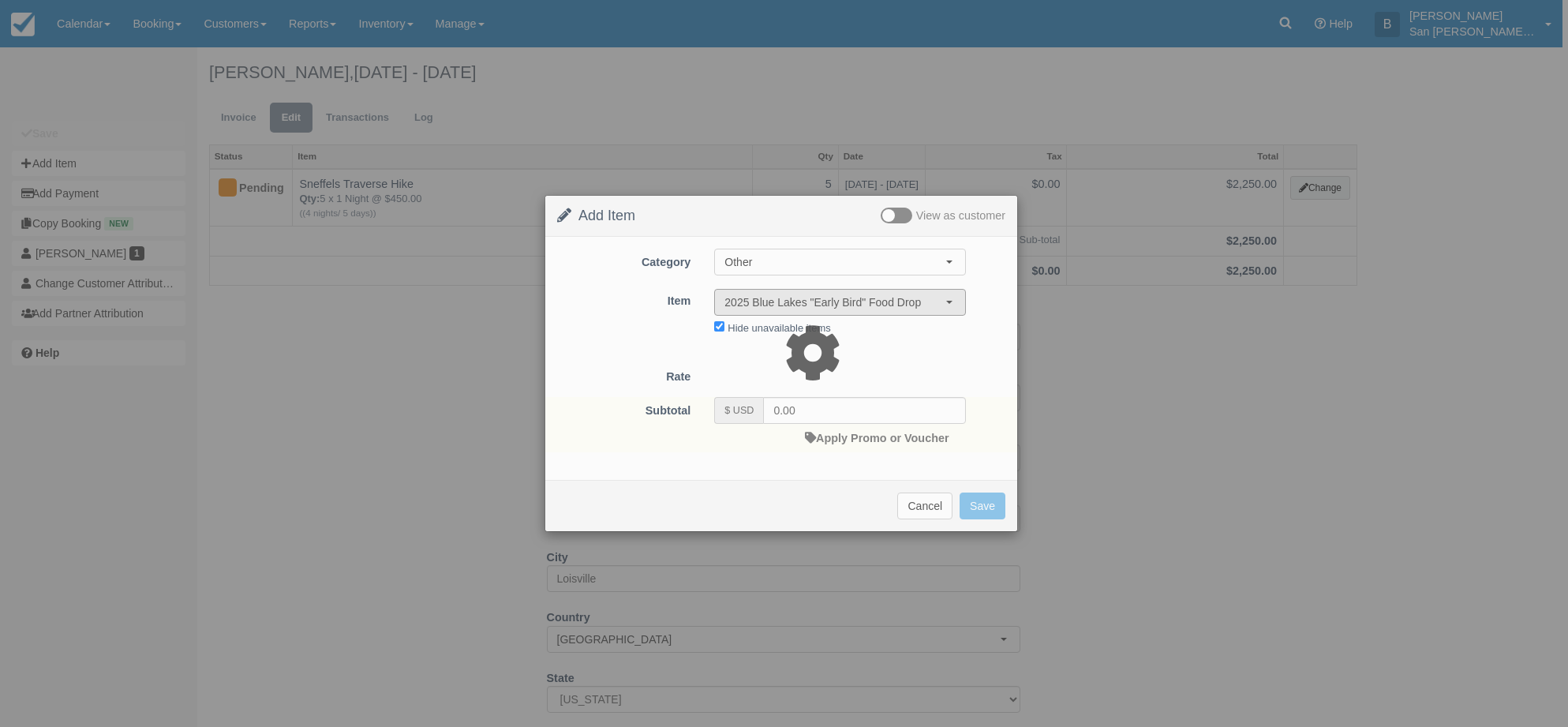
type input "199.00"
select select "07:00"
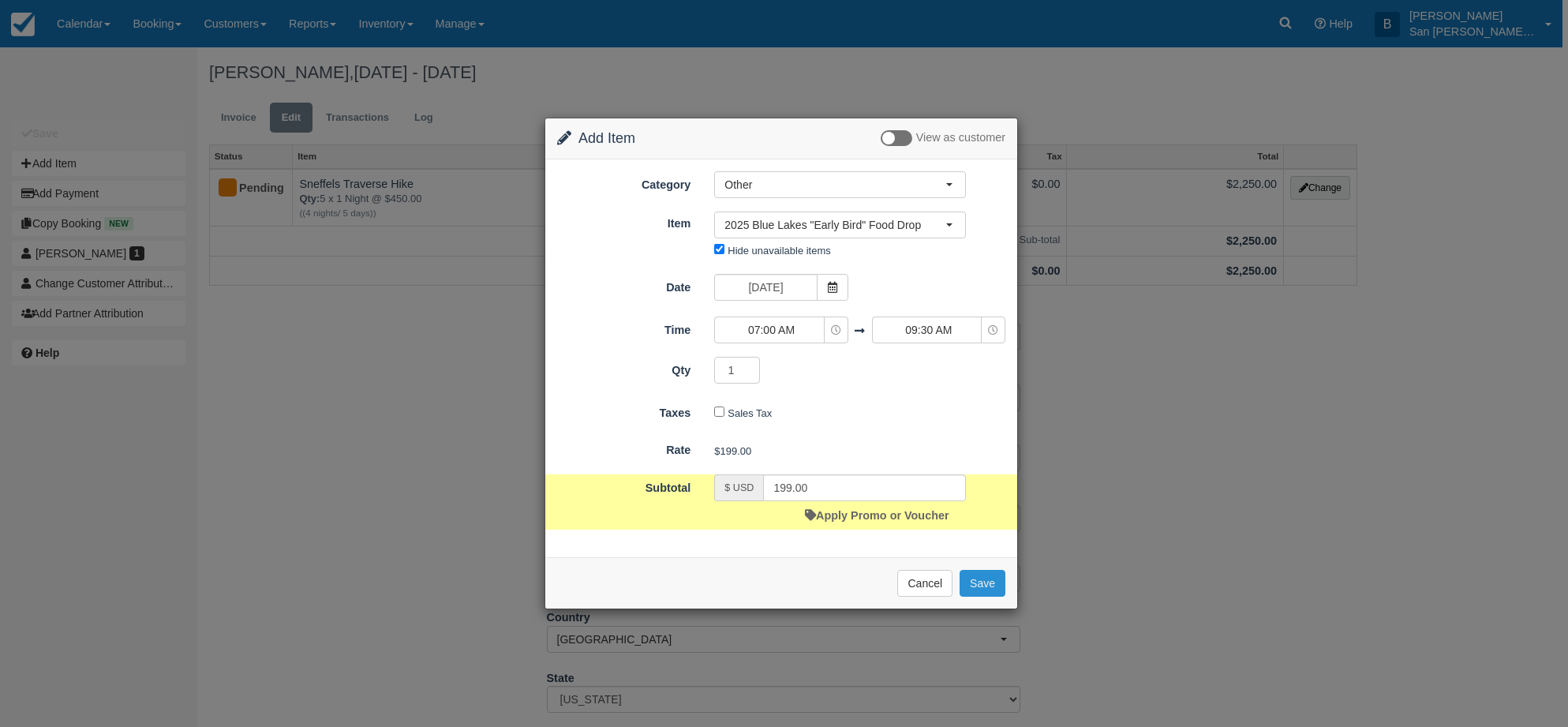
click at [983, 583] on button "Save" at bounding box center [983, 584] width 46 height 27
checkbox input "false"
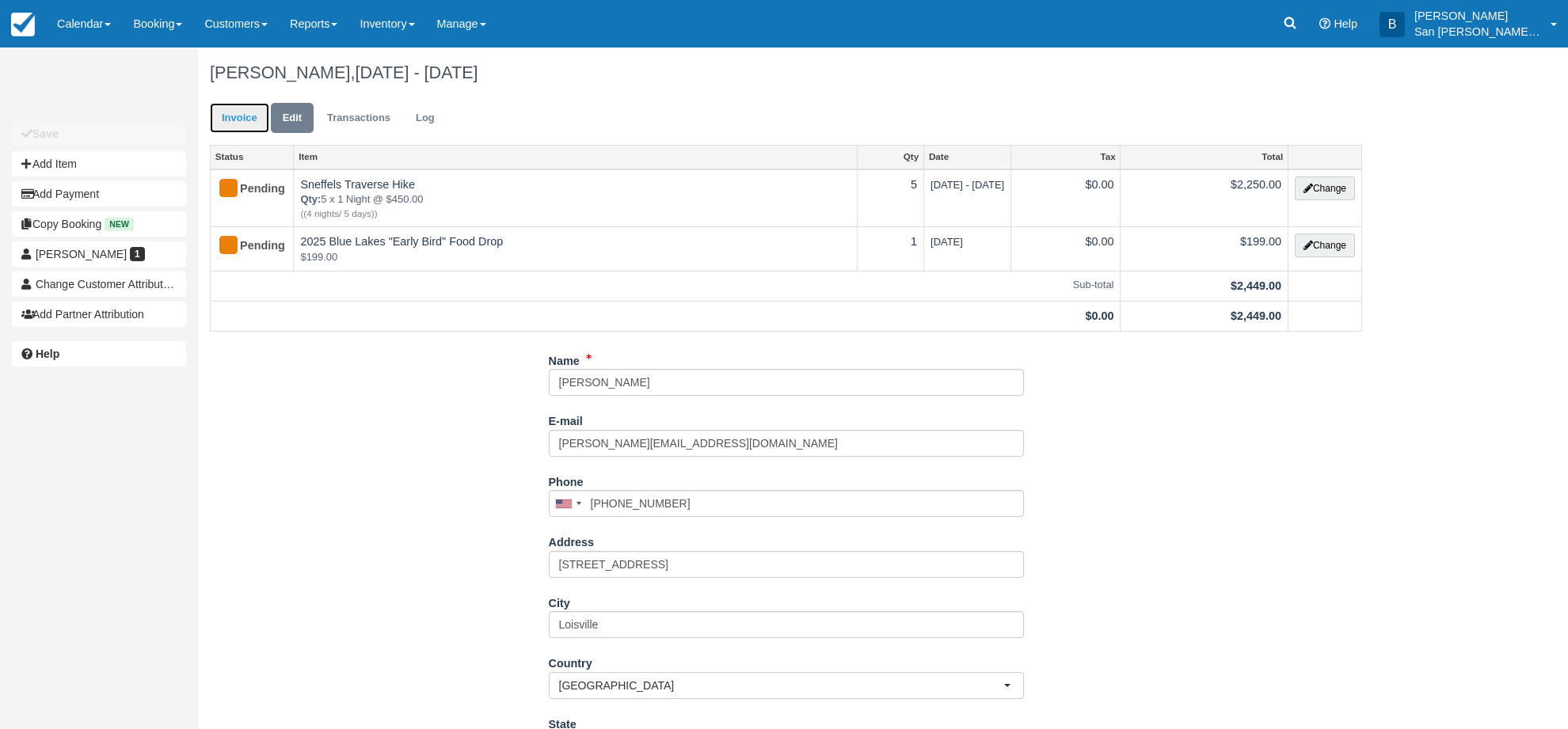
click at [233, 107] on link "Invoice" at bounding box center [239, 118] width 60 height 31
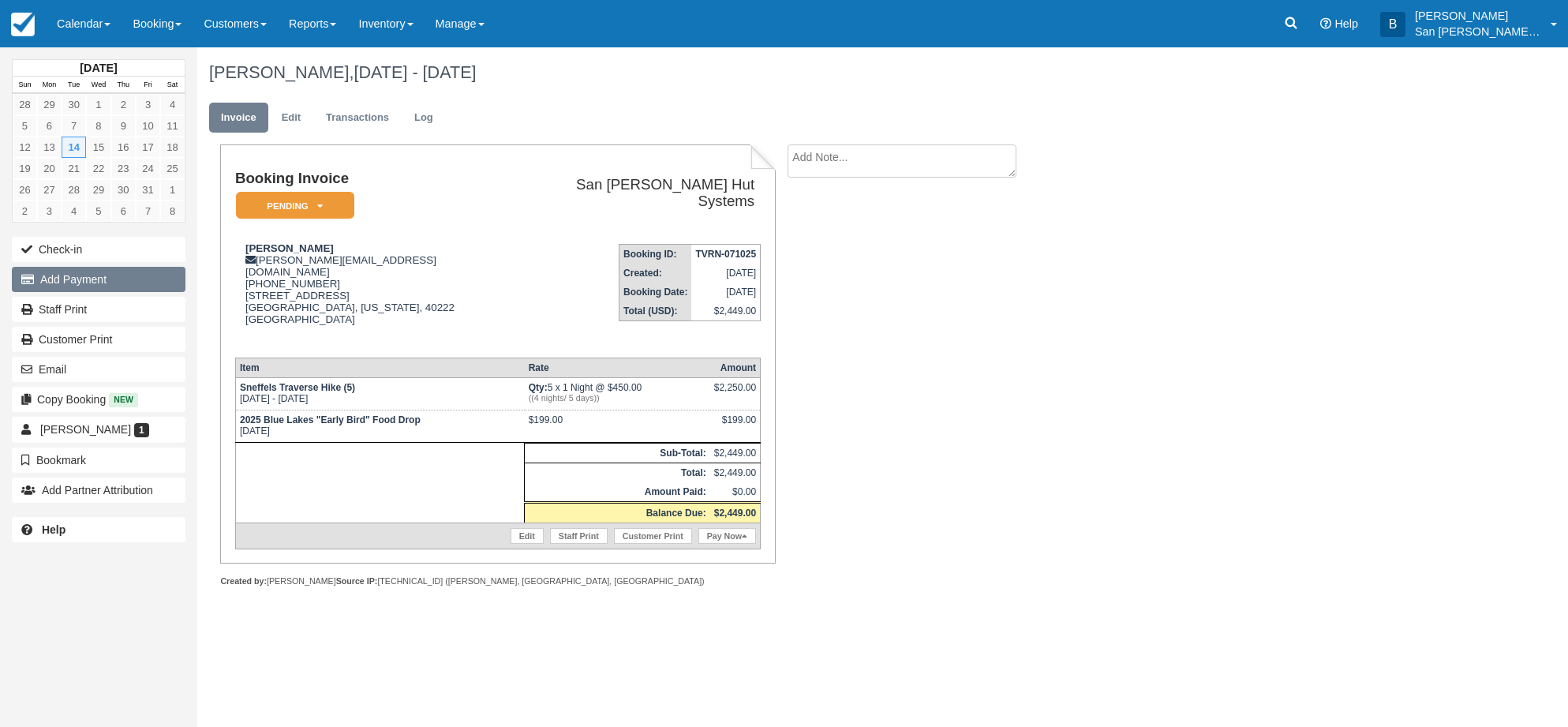
click at [78, 273] on button "Add Payment" at bounding box center [98, 279] width 174 height 25
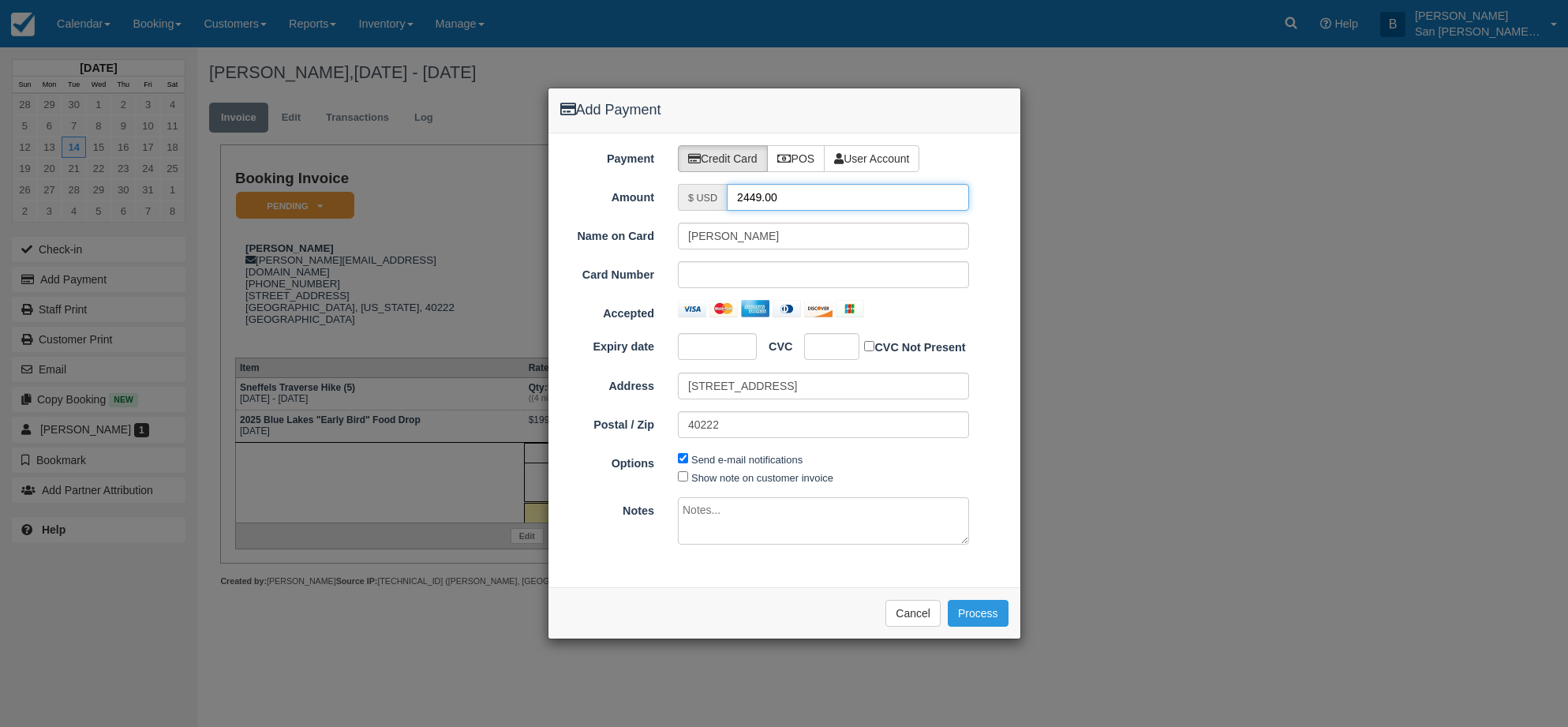
drag, startPoint x: 755, startPoint y: 188, endPoint x: 687, endPoint y: 191, distance: 68.1
click at [687, 191] on div "$ USD 2449.00" at bounding box center [823, 197] width 291 height 27
type input "1224.50"
click at [982, 613] on button "Process" at bounding box center [977, 613] width 60 height 27
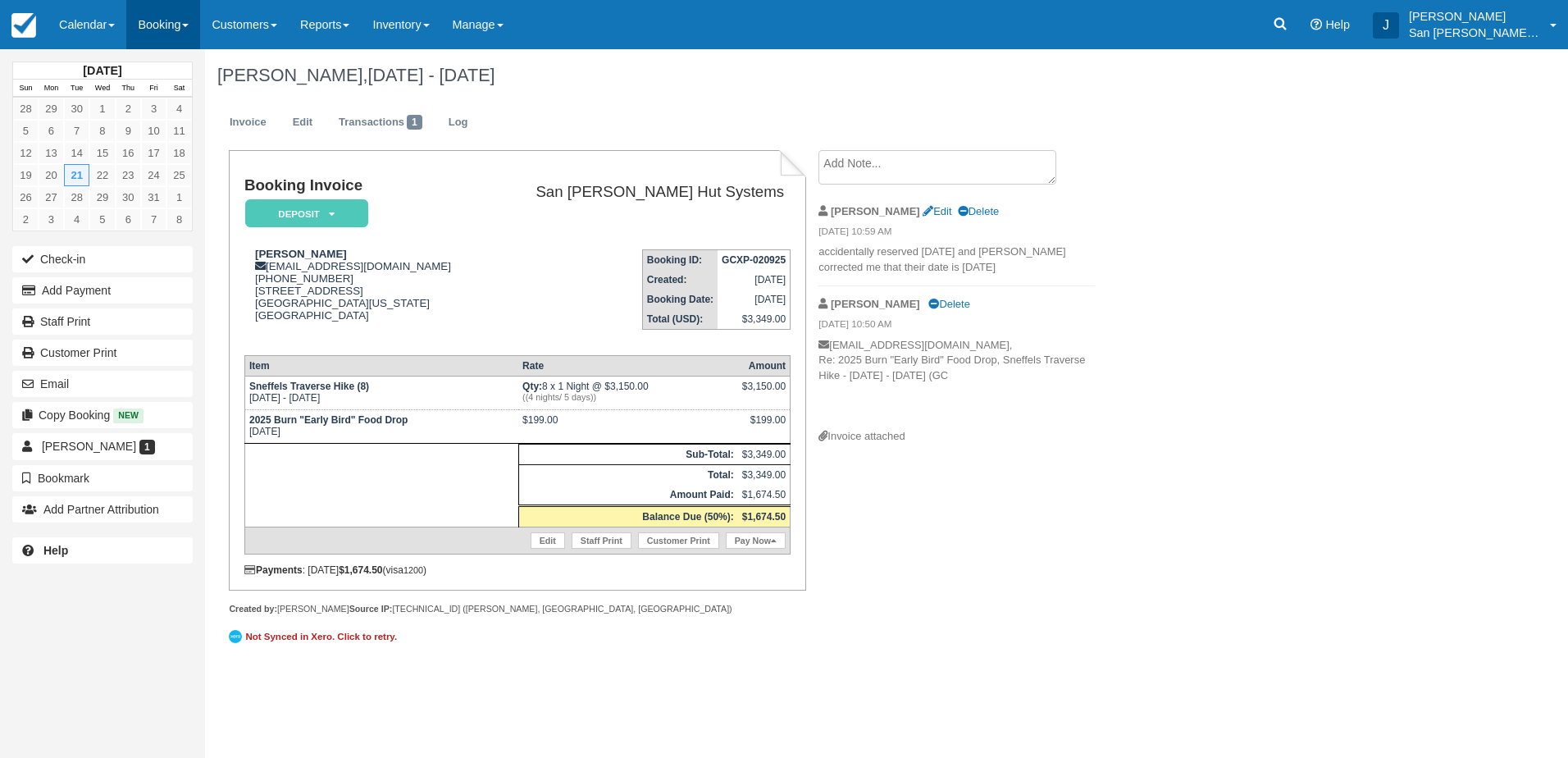
click at [172, 33] on link "Booking" at bounding box center [163, 24] width 74 height 50
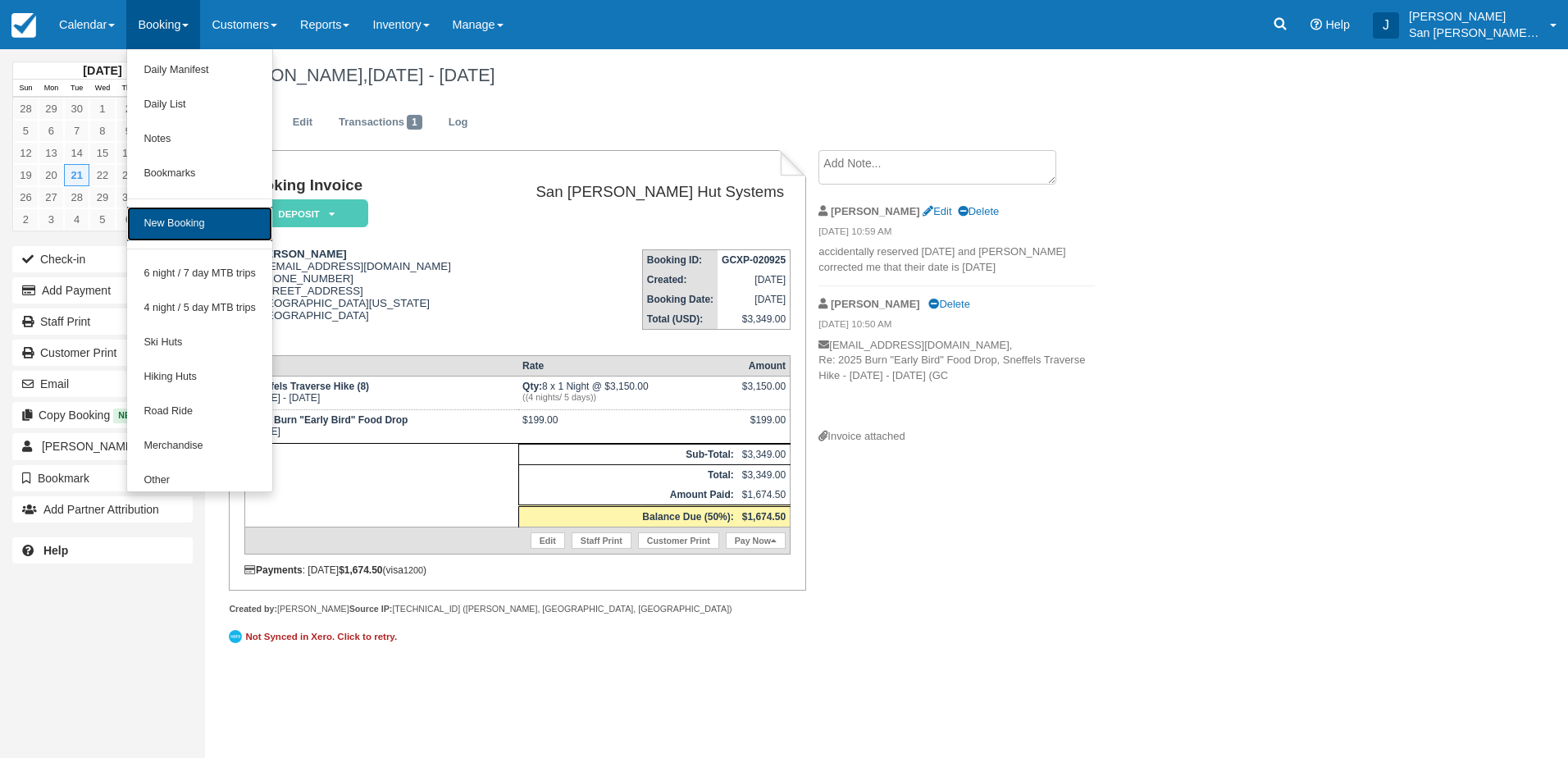
click at [182, 221] on link "New Booking" at bounding box center [199, 224] width 145 height 35
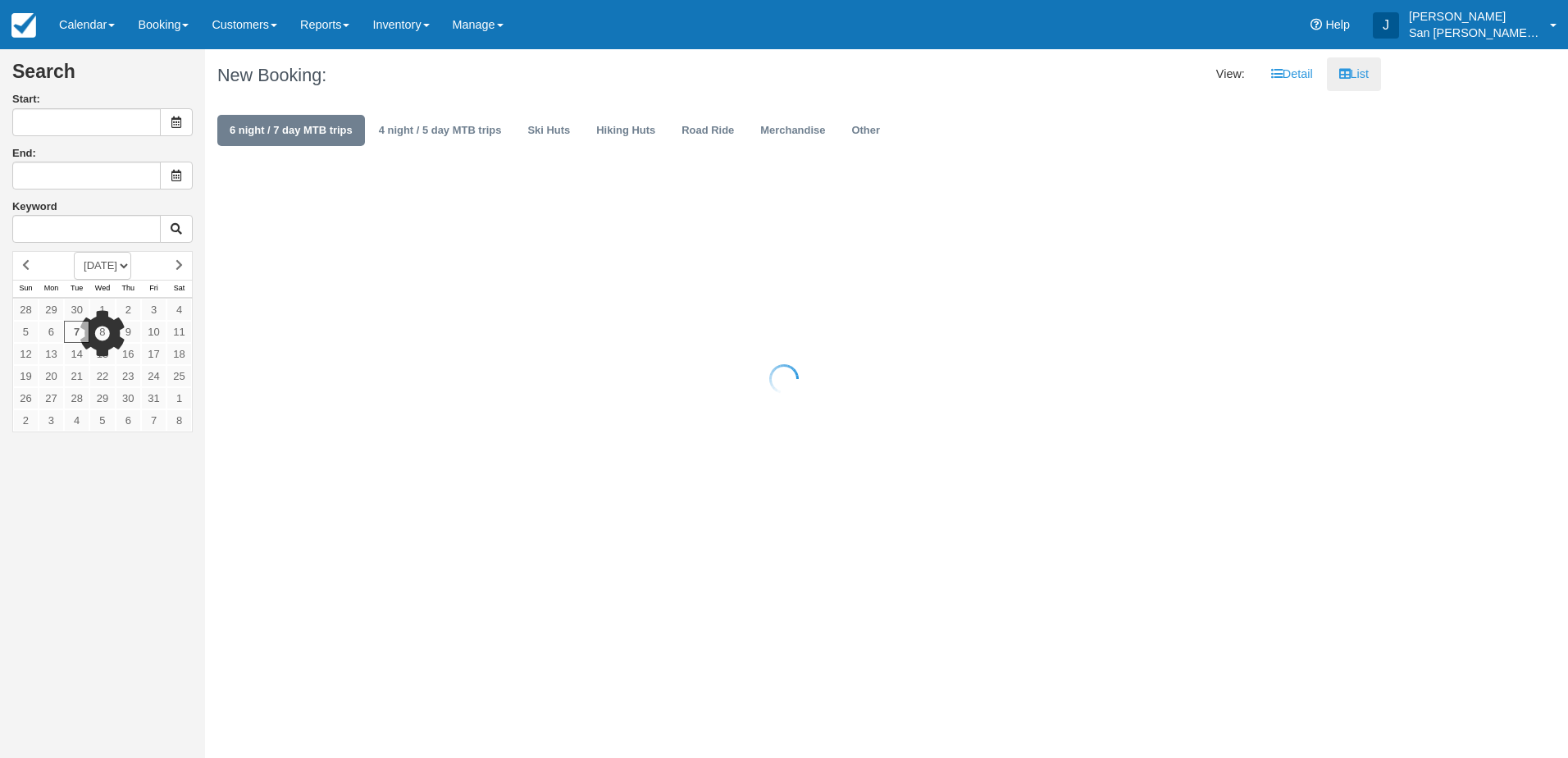
type input "[DATE]"
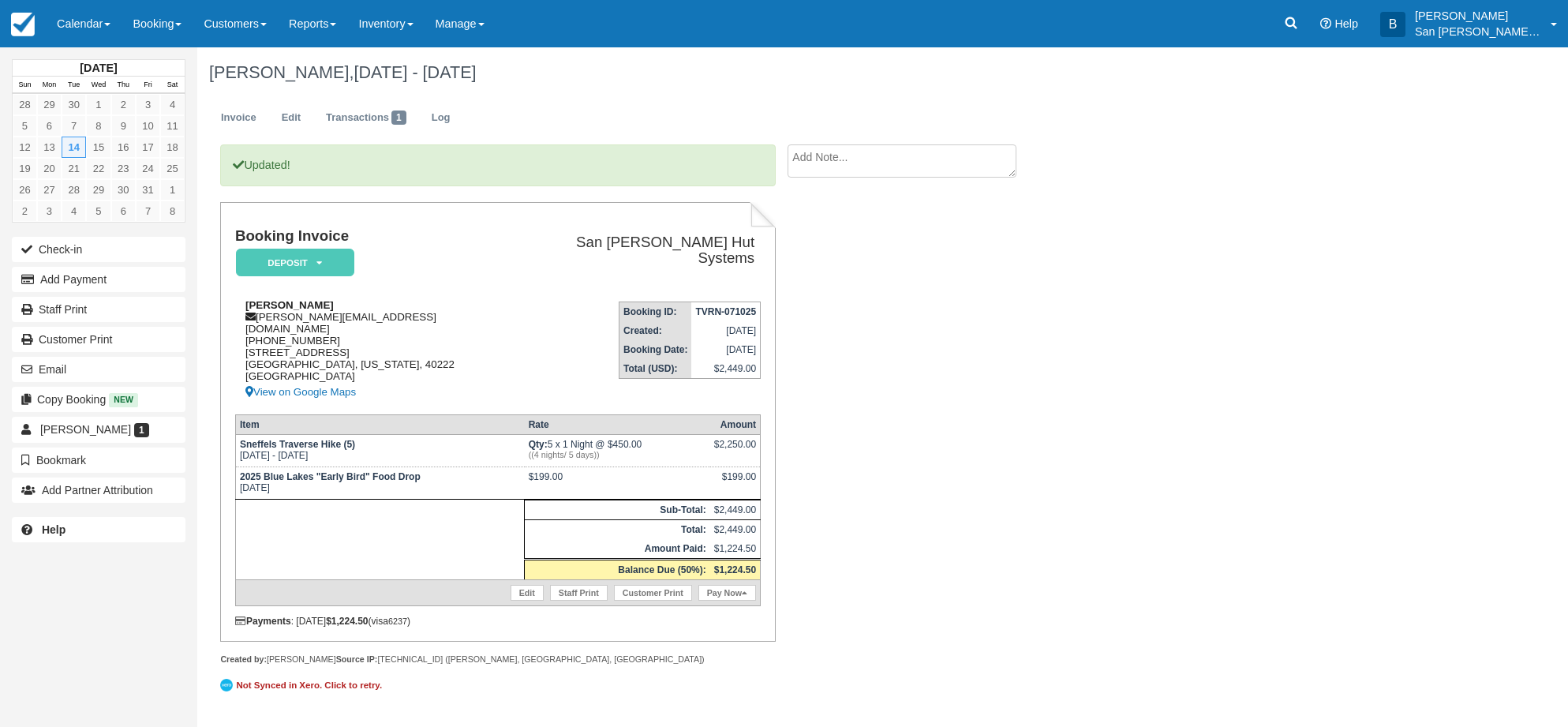
click at [263, 316] on div "[PERSON_NAME] [PERSON_NAME][EMAIL_ADDRESS][DOMAIN_NAME] [PHONE_NUMBER] [STREET_…" at bounding box center [374, 350] width 278 height 103
drag, startPoint x: 258, startPoint y: 315, endPoint x: 484, endPoint y: 314, distance: 226.0
click at [484, 314] on div "[PERSON_NAME] [PERSON_NAME][EMAIL_ADDRESS][DOMAIN_NAME] [PHONE_NUMBER] [STREET_…" at bounding box center [374, 350] width 278 height 103
copy div "[PERSON_NAME][EMAIL_ADDRESS][DOMAIN_NAME]"
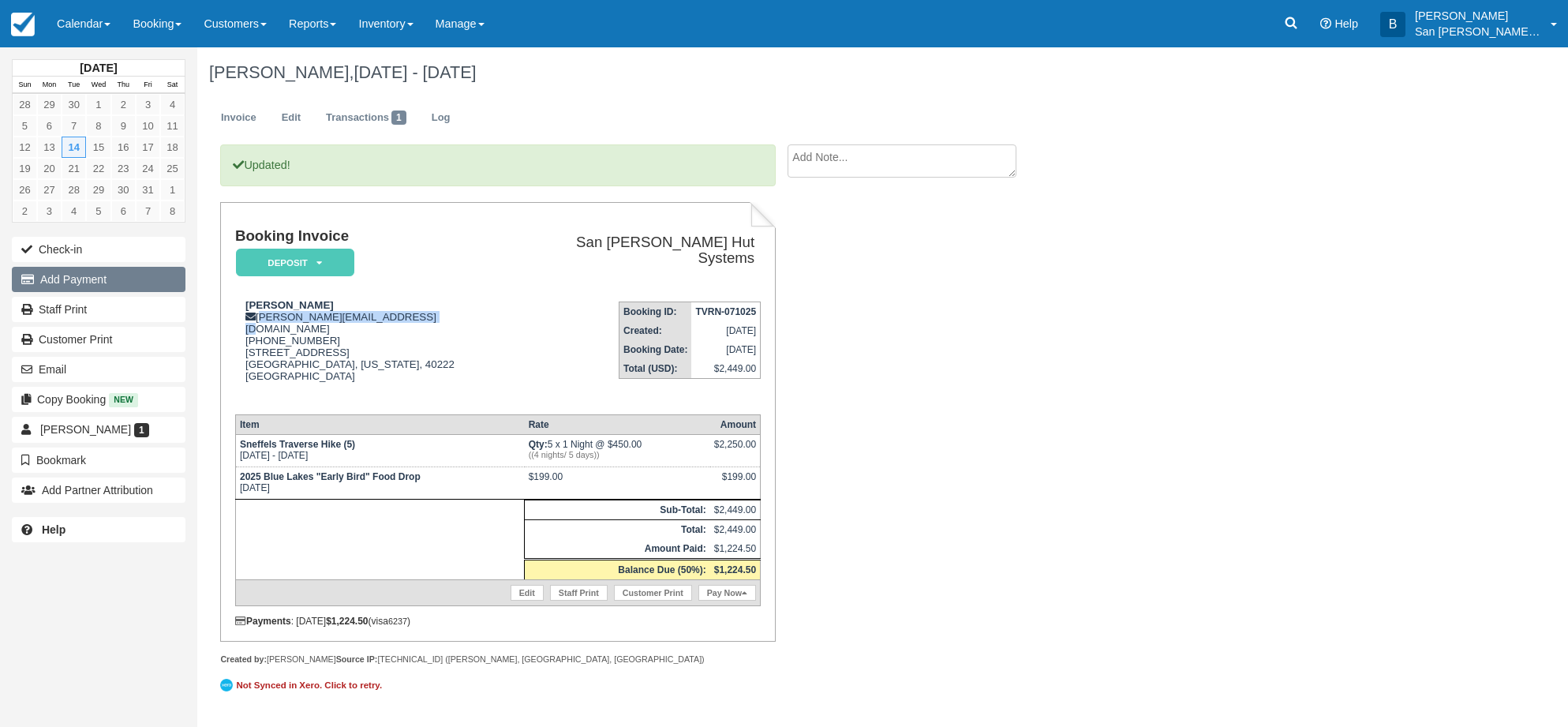
click at [101, 283] on button "Add Payment" at bounding box center [98, 279] width 174 height 25
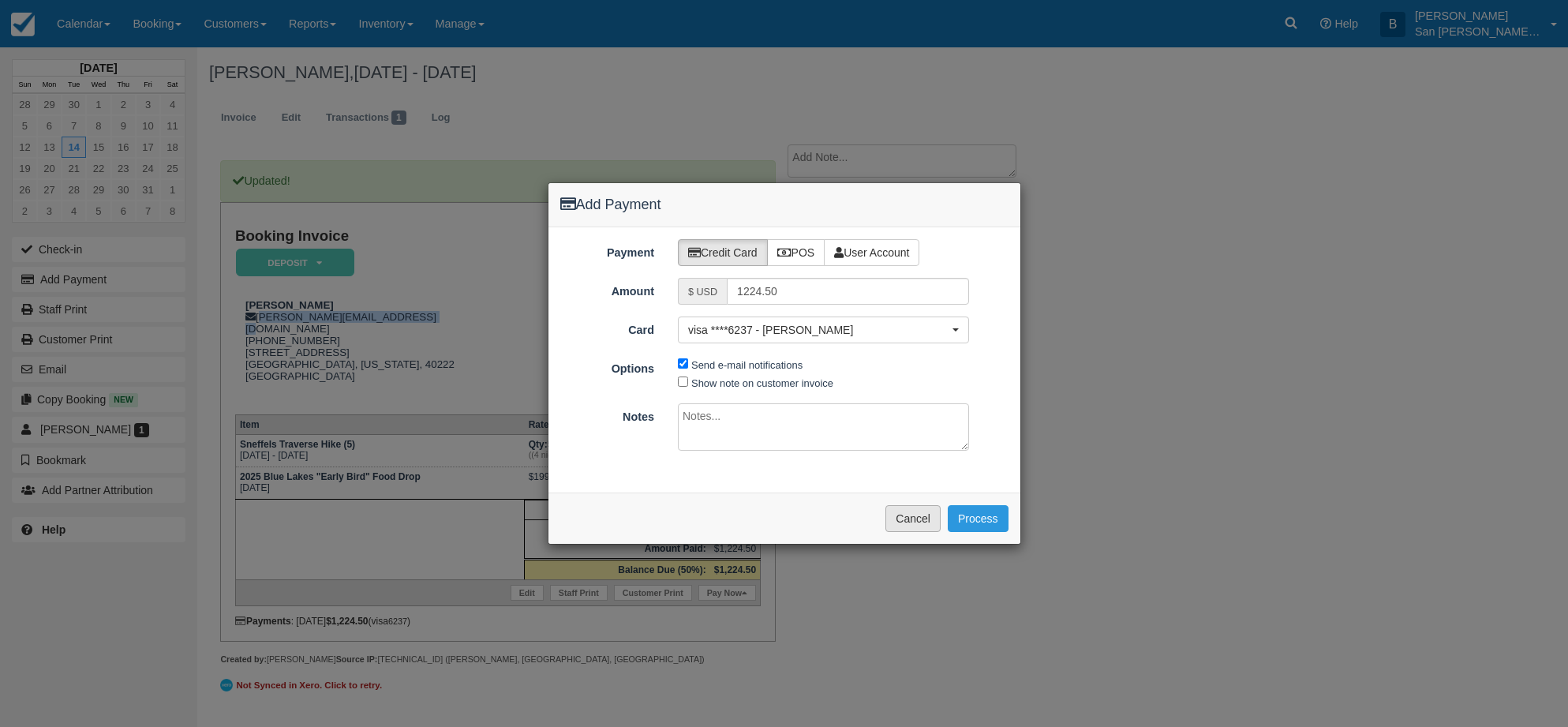
click at [920, 523] on button "Cancel" at bounding box center [912, 519] width 55 height 27
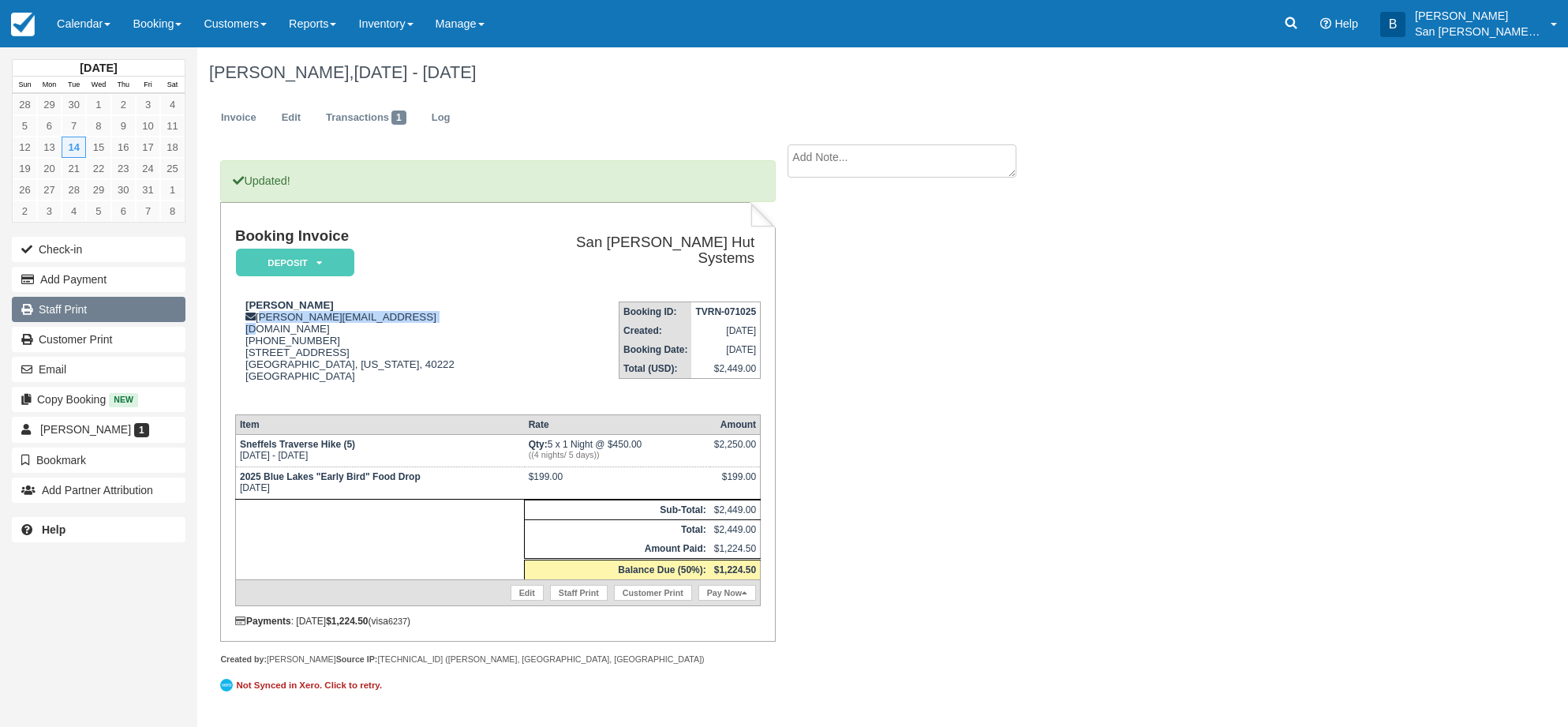
click at [77, 311] on link "Staff Print" at bounding box center [98, 309] width 174 height 25
click at [447, 118] on link "Log" at bounding box center [440, 118] width 42 height 31
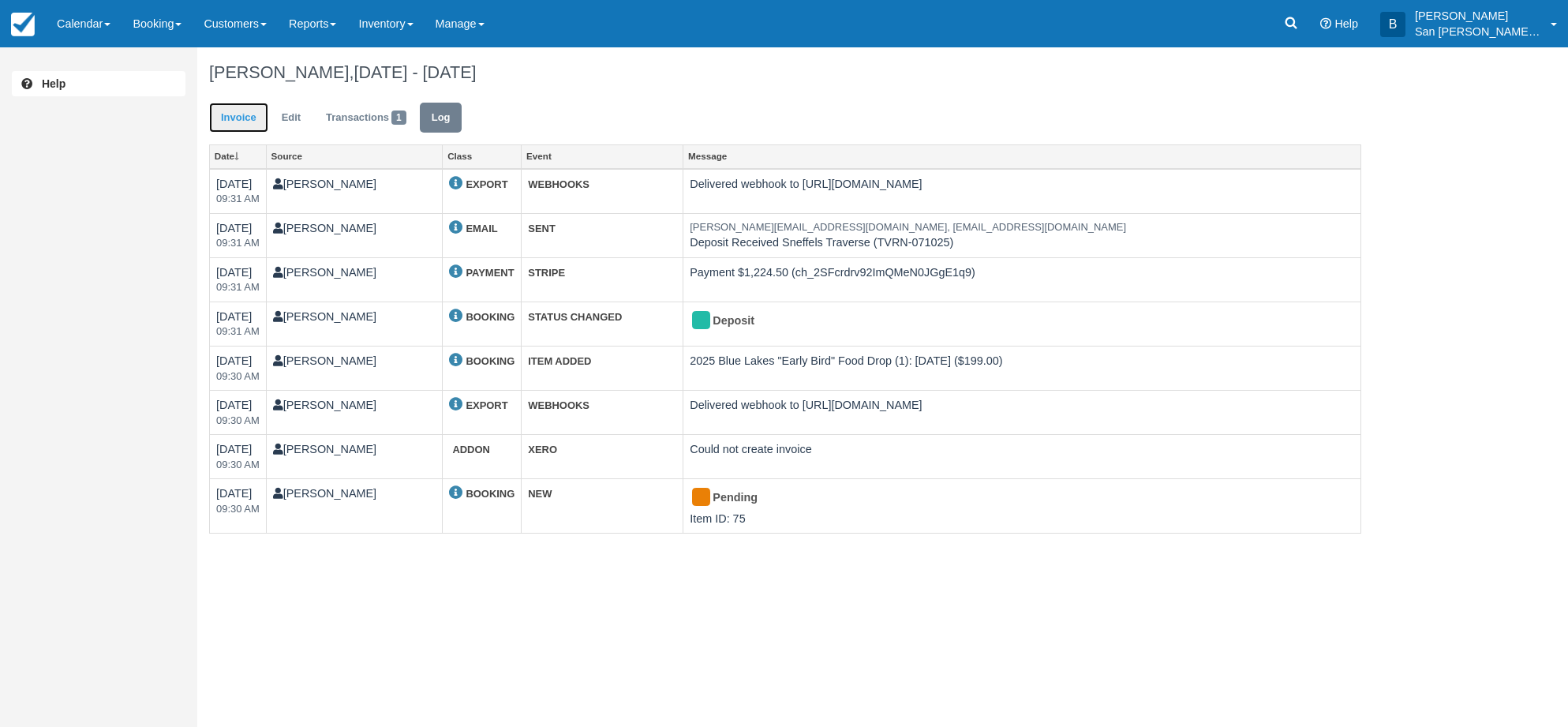
click at [233, 105] on link "Invoice" at bounding box center [239, 118] width 59 height 31
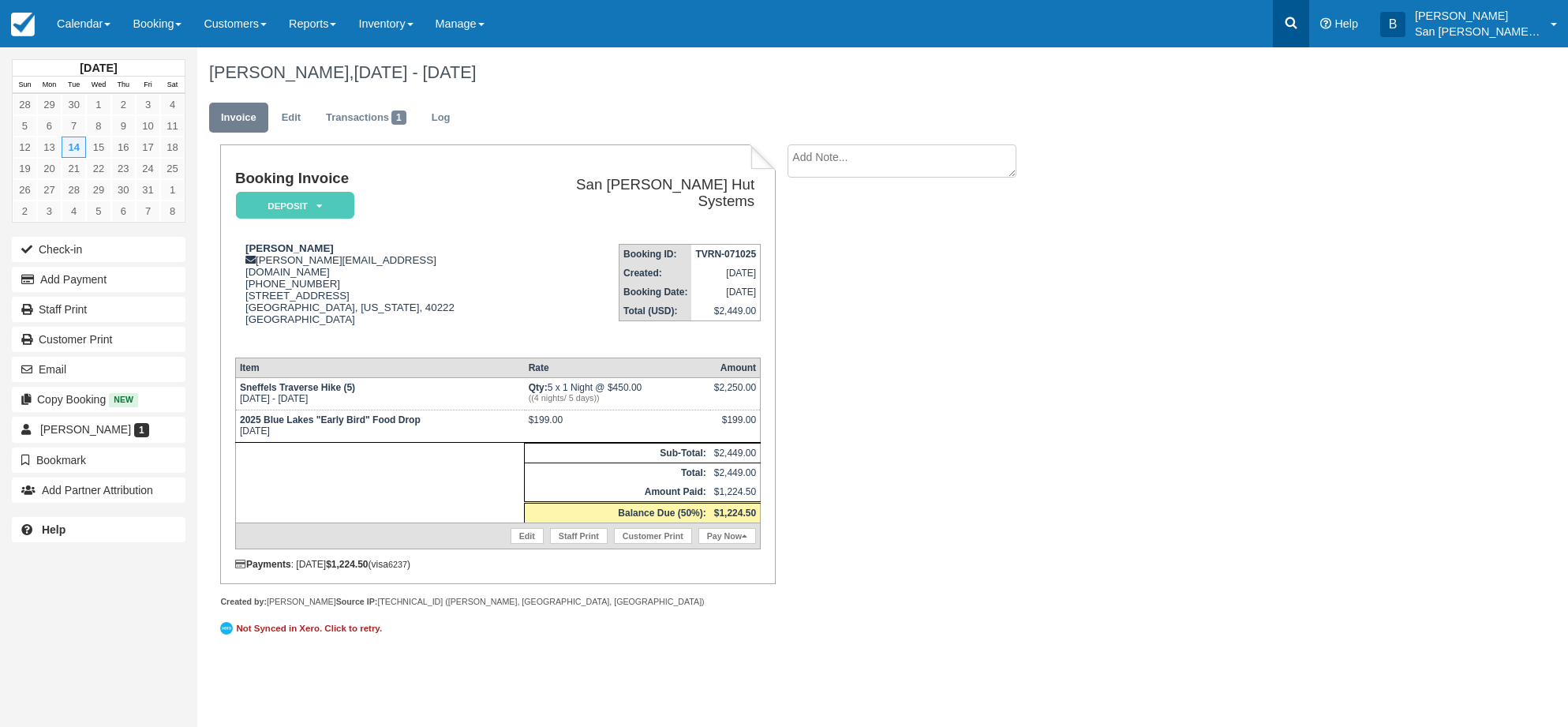
click at [1298, 26] on icon at bounding box center [1292, 23] width 12 height 12
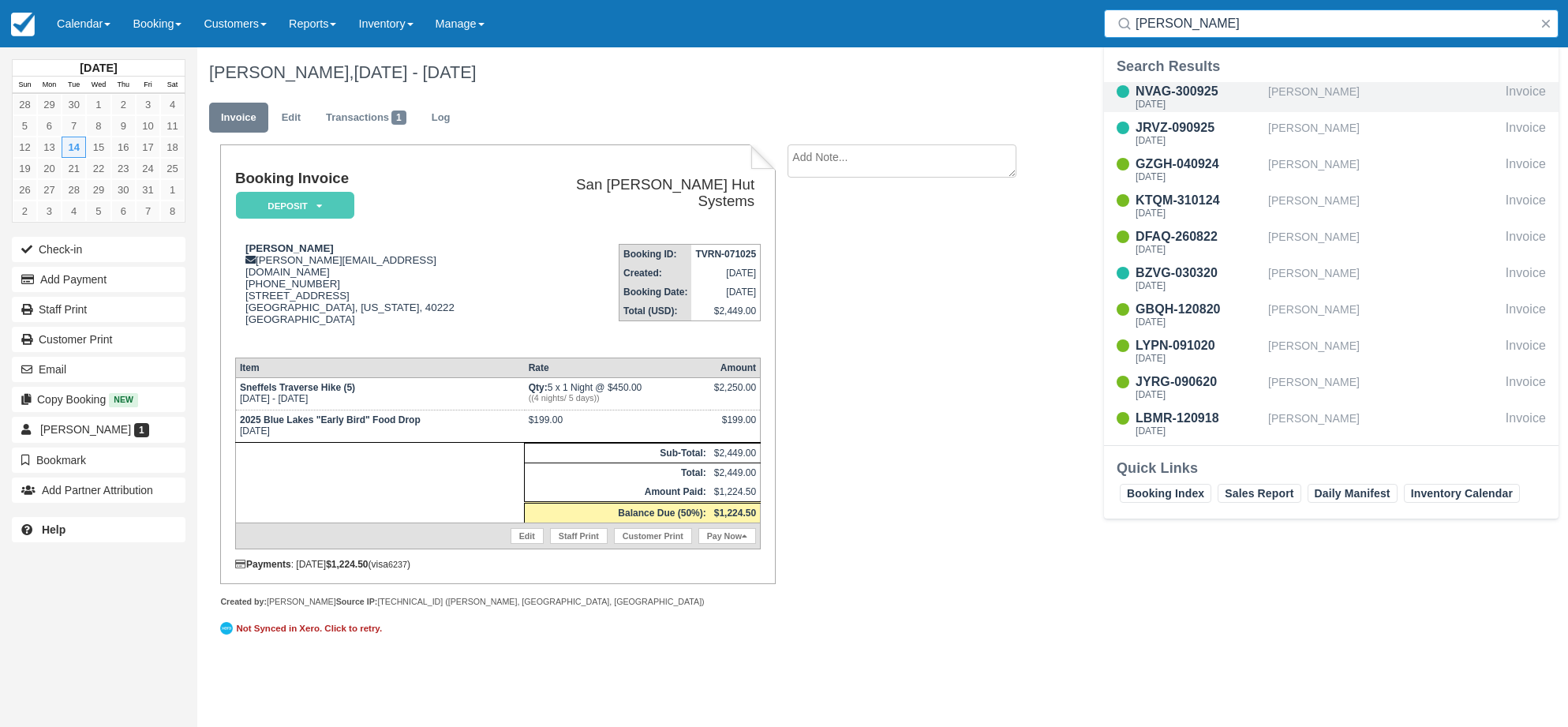
type input "[PERSON_NAME]"
click at [1162, 96] on div "NVAG-300925" at bounding box center [1199, 91] width 126 height 19
